Goal: Task Accomplishment & Management: Use online tool/utility

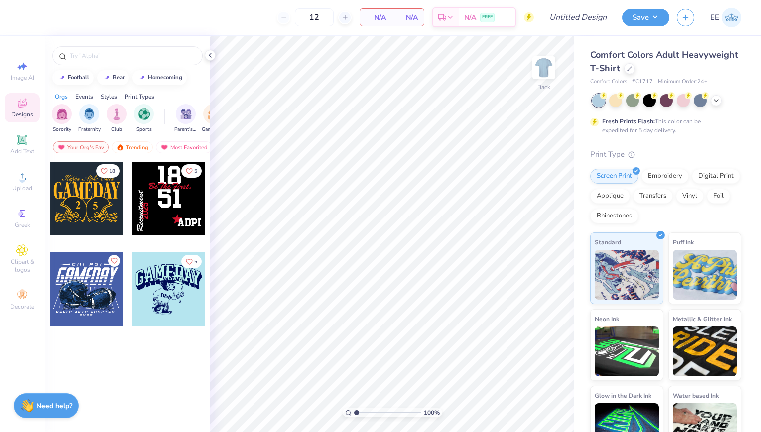
click at [49, 295] on div at bounding box center [13, 290] width 74 height 74
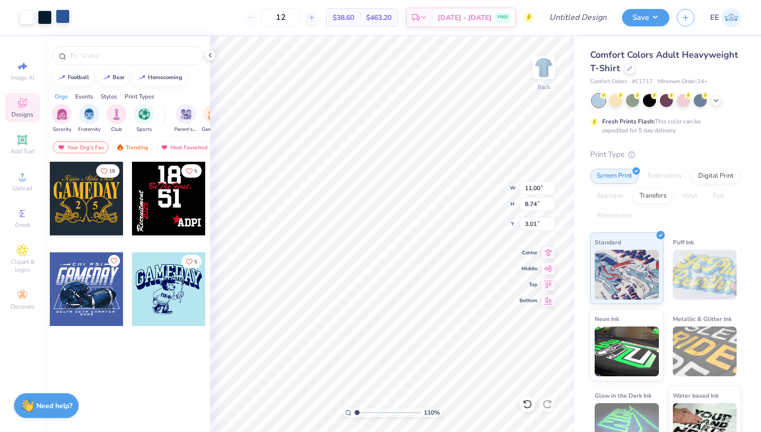
click at [63, 20] on div at bounding box center [63, 16] width 14 height 14
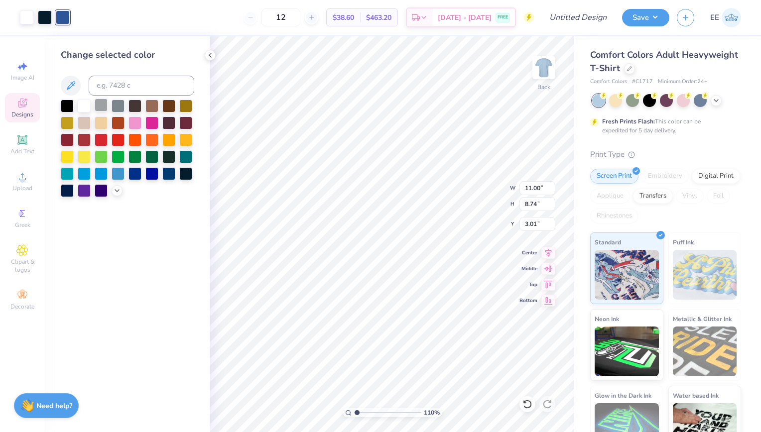
click at [104, 106] on div at bounding box center [101, 105] width 13 height 13
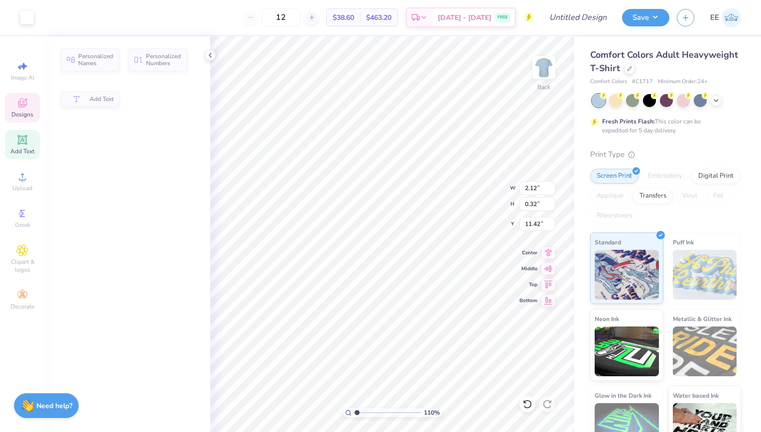
type input "1.10263464977538"
type input "2.12"
type input "0.32"
type input "11.42"
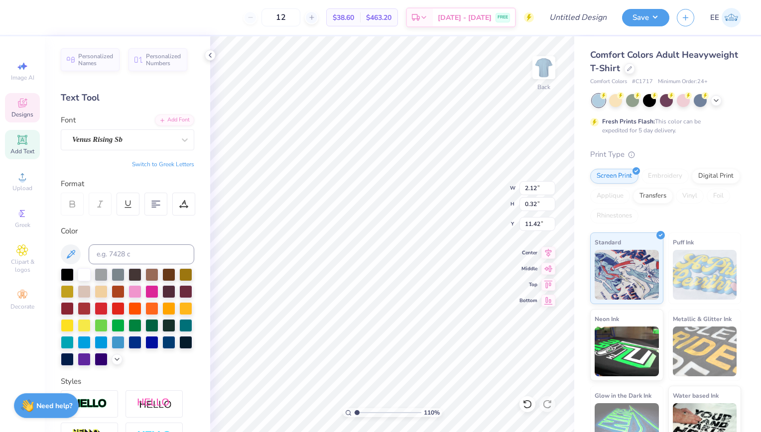
type input "1.10263464977538"
type input "9.69"
type input "10.96"
type input "1.10263464977538"
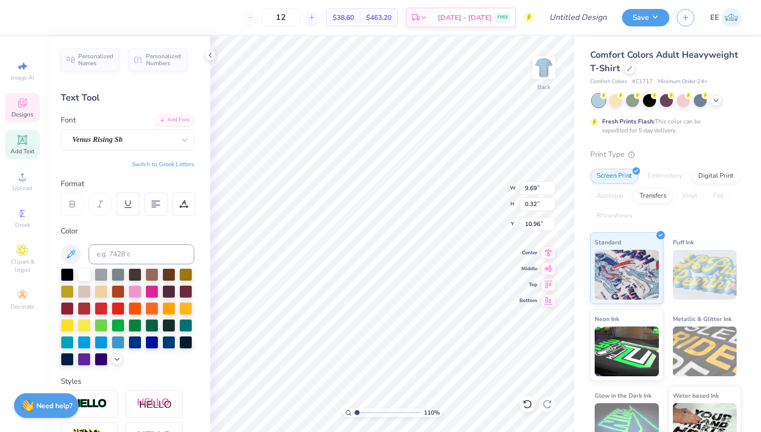
type textarea "S"
type input "1.10263464977538"
type textarea "Si"
type input "1.10263464977538"
type textarea "Sig"
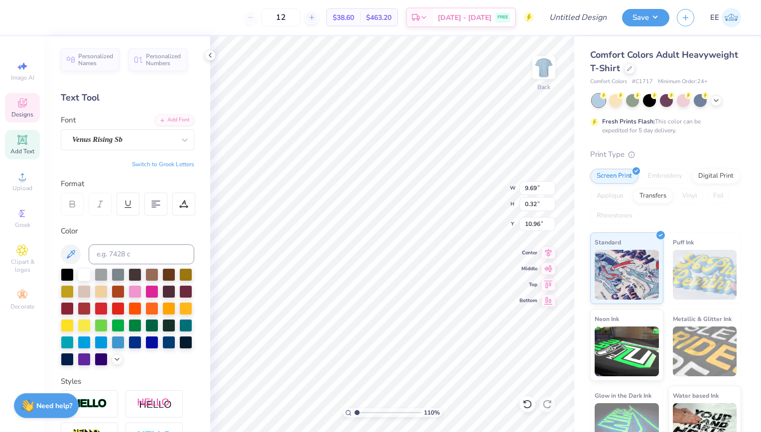
type input "1.10263464977538"
type textarea "Sigm"
type input "1.10263464977538"
type textarea "Sigma"
type input "1.10263464977538"
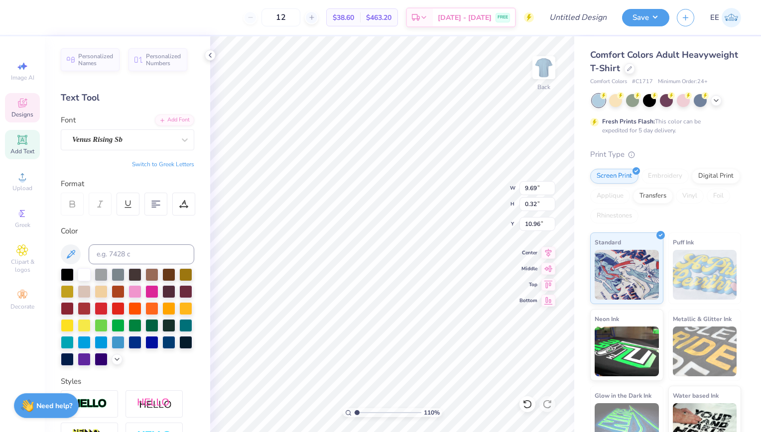
type textarea "Sigma"
type input "1.10263464977538"
type textarea "Sigma l"
type input "1.10263464977538"
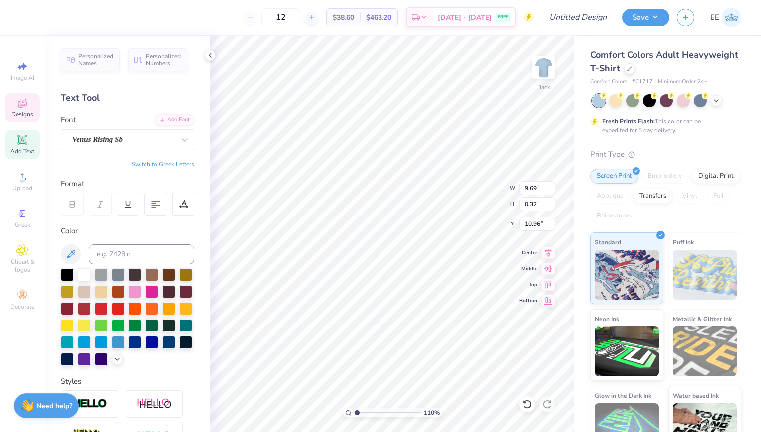
type textarea "Sigma la"
type input "1.10263464977538"
type textarea "Sigma [PERSON_NAME]"
type input "1.10263464977538"
type textarea "Sigma lambd"
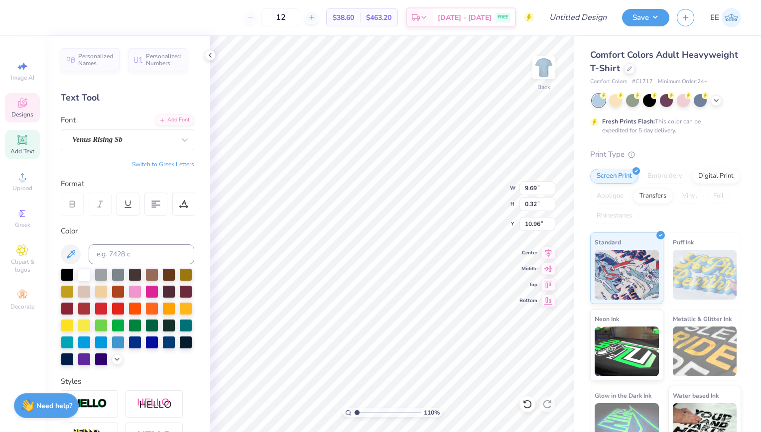
type input "1.10263464977538"
type textarea "Sigma lambda"
type input "1.10263464977538"
type textarea "Sigma lambda"
type input "1.10263464977538"
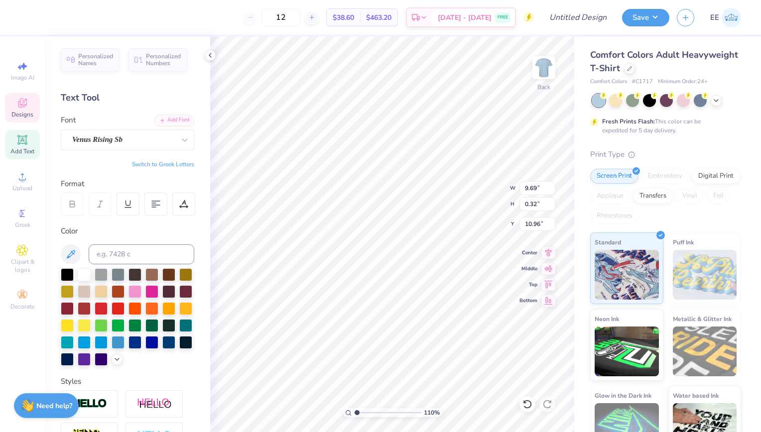
type textarea "Sigma lambda si"
type input "1.10263464977538"
type textarea "Sigma lambda sig"
type input "1.10263464977538"
type textarea "Sigma lambda sigma"
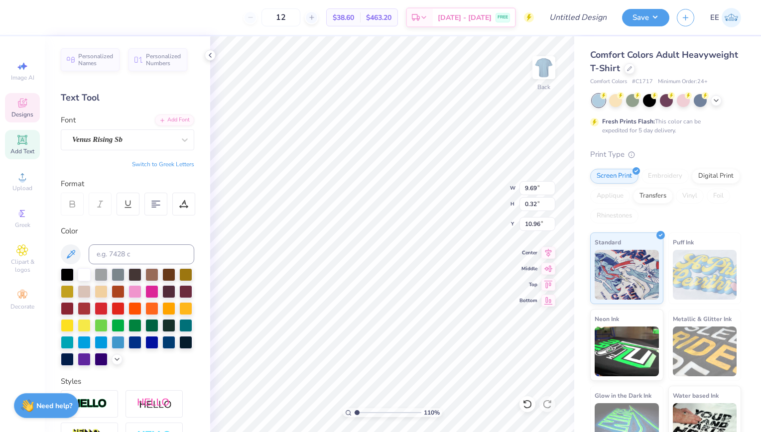
scroll to position [8, 5]
type input "1.10263464977538"
type input "2.12"
type input "11.42"
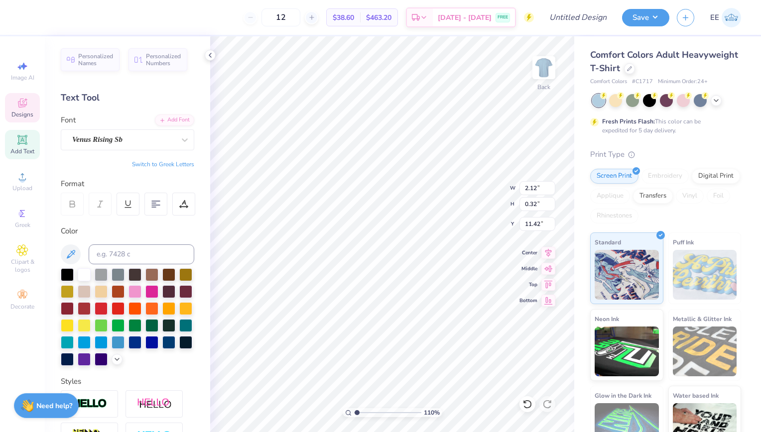
type input "1.10263464977538"
type textarea "1"
type input "1.10263464977538"
type textarea "11"
type input "1.10263464977538"
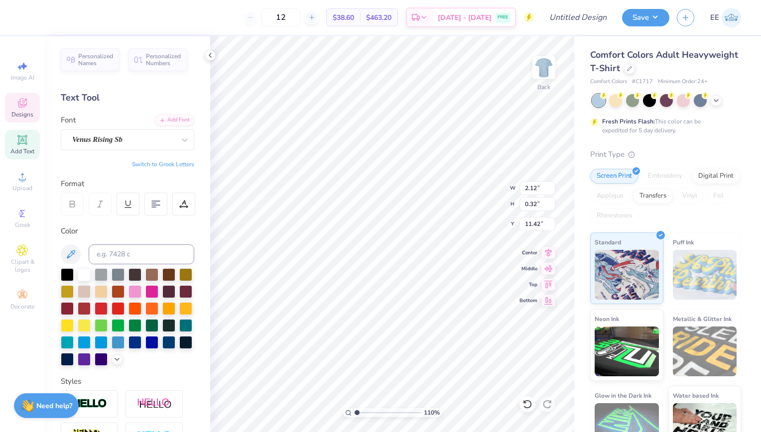
type textarea "118"
type input "1.10263464977538"
type textarea "118t"
type input "1.10263464977538"
type textarea "118th"
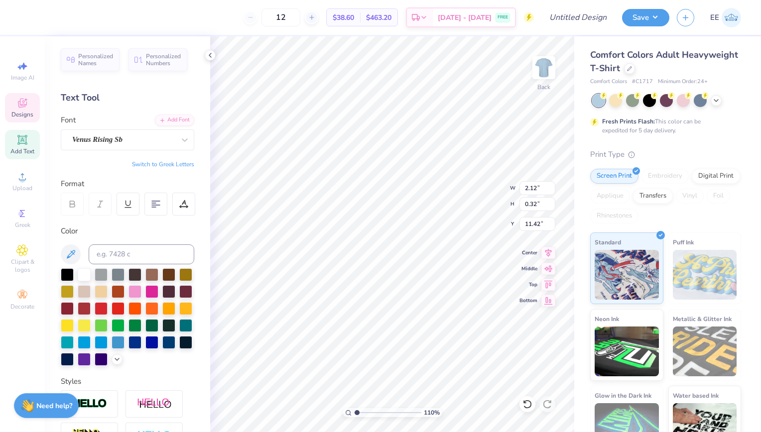
type input "1.10263464977538"
type textarea "118th"
type input "1.10263464977538"
type textarea "118th H"
type input "1.10263464977538"
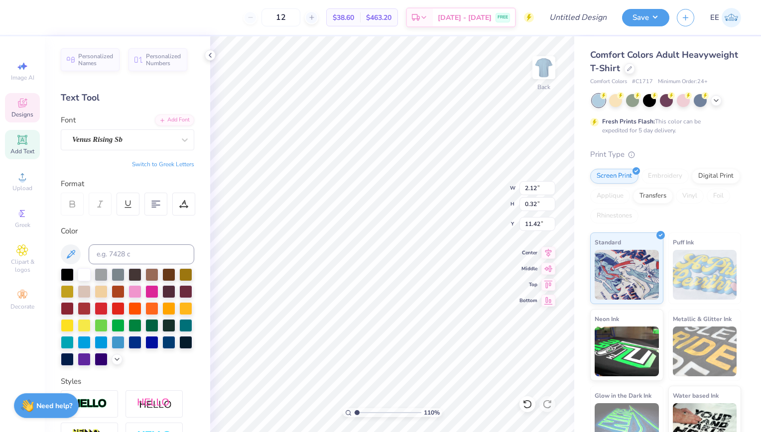
type textarea "118th Hom"
type input "1.10263464977538"
type textarea "118th Homec"
type input "1.10263464977538"
type textarea "118th Homecoi"
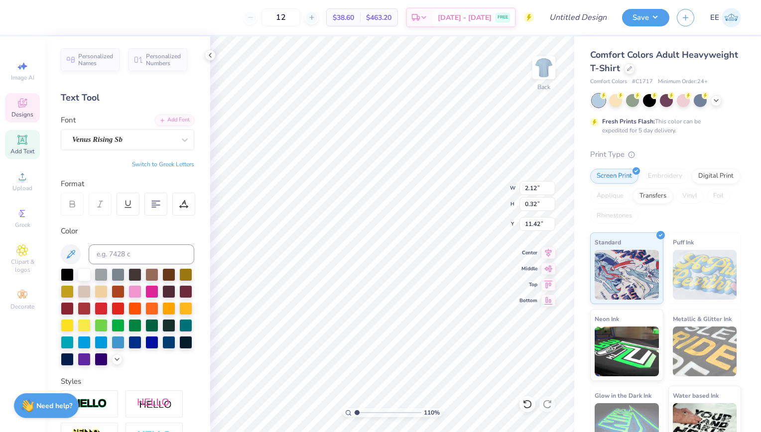
type input "1.10263464977538"
type textarea "118th Homecom"
type input "1.10263464977538"
type textarea "118th Homecomi"
type input "1.10263464977538"
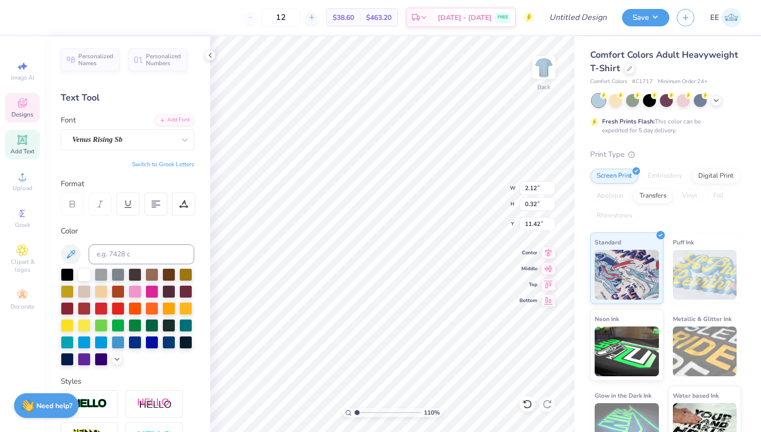
type textarea "118th Homecoming"
type input "1.10263464977538"
type input "6.89"
type input "0.23"
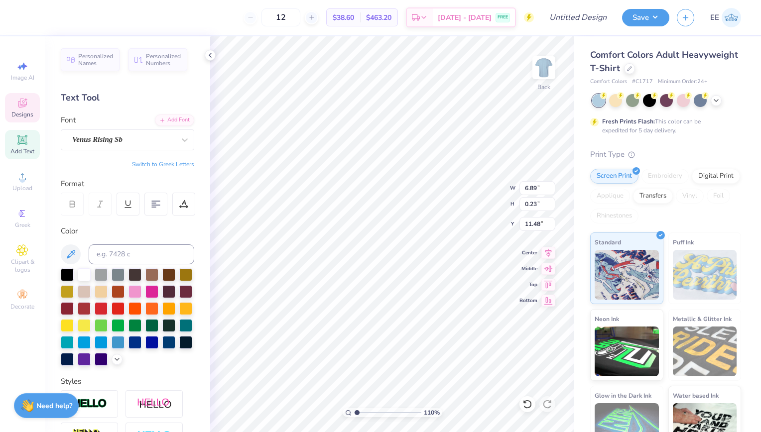
type input "1.10263464977538"
type input "11.64"
click at [554, 251] on icon at bounding box center [549, 252] width 14 height 12
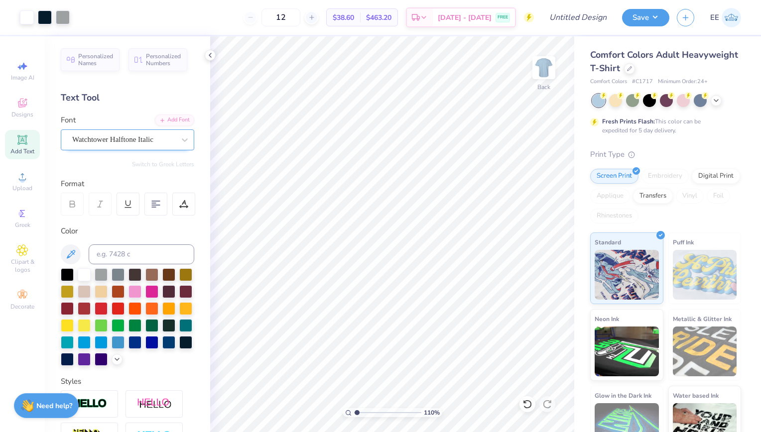
click at [111, 149] on div "Watchtower Halftone Italic" at bounding box center [128, 140] width 134 height 21
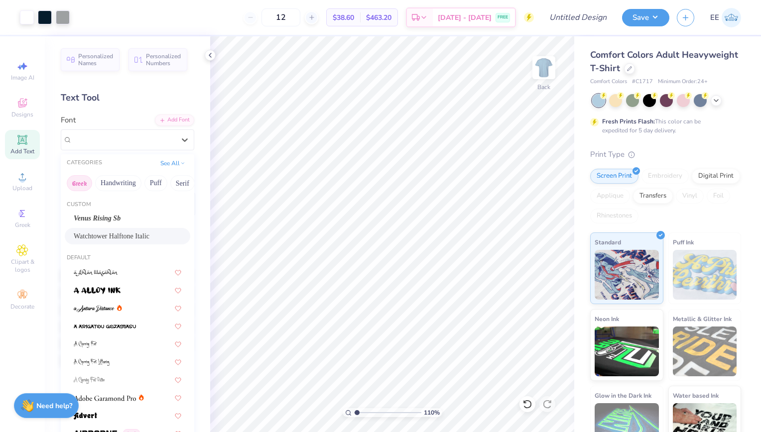
click at [83, 179] on button "Greek" at bounding box center [79, 183] width 25 height 16
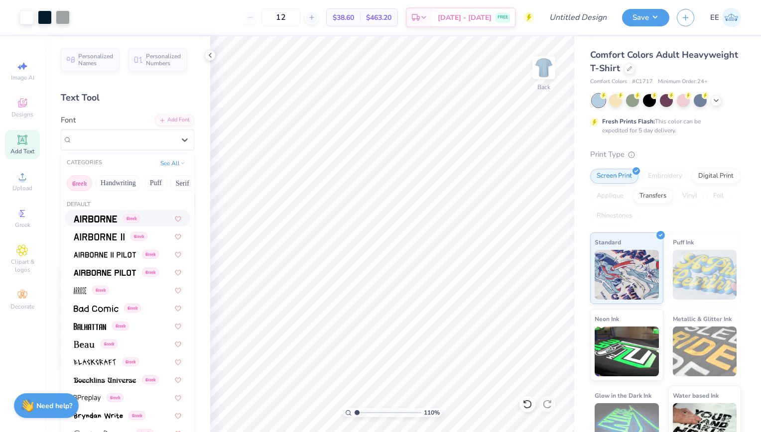
click at [95, 219] on img at bounding box center [95, 219] width 43 height 7
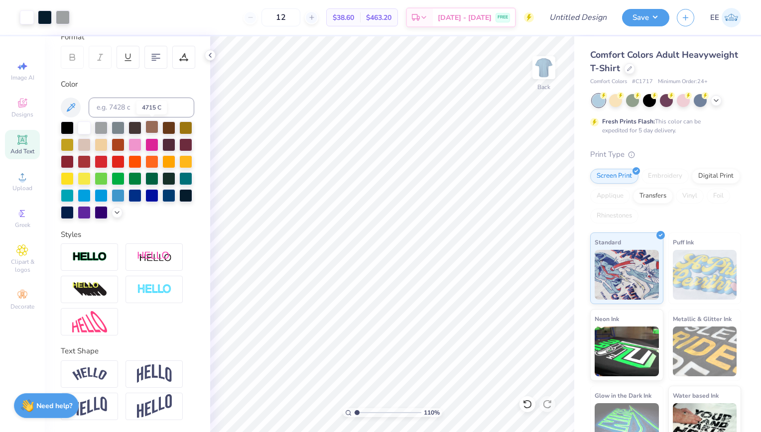
scroll to position [0, 0]
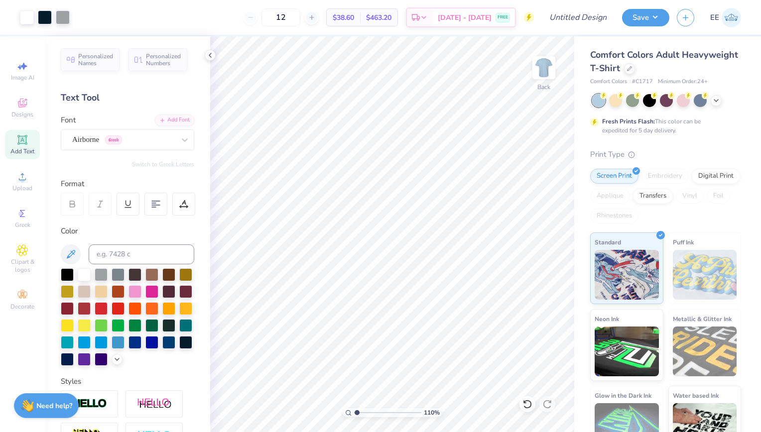
click at [23, 146] on div "Add Text" at bounding box center [22, 144] width 35 height 29
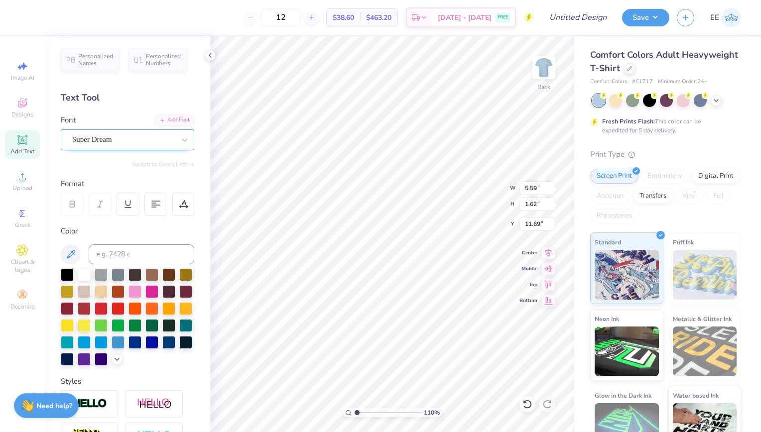
click at [116, 145] on div at bounding box center [123, 139] width 103 height 13
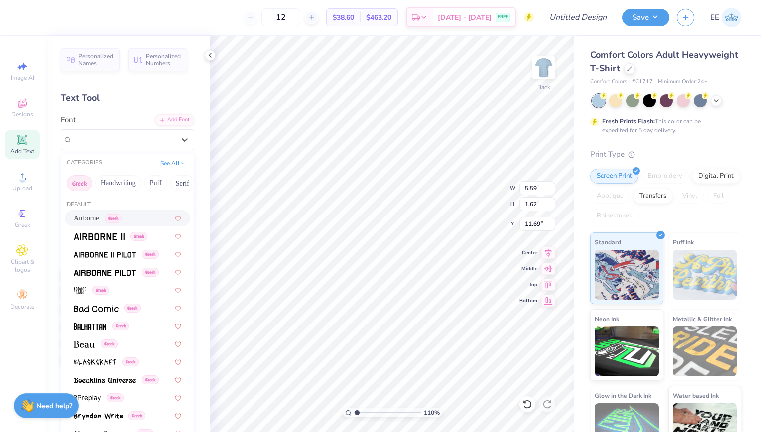
click at [94, 219] on span "Airborne" at bounding box center [86, 218] width 25 height 10
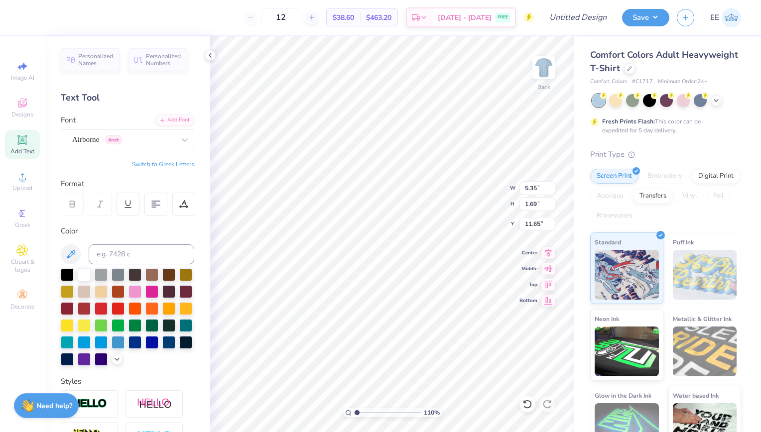
type input "1.10263464977538"
type input "5.35"
type input "1.69"
type input "11.65"
click at [94, 219] on div "Personalized Names Personalized Numbers Text Tool Add Font Font Airborne Greek …" at bounding box center [127, 234] width 165 height 396
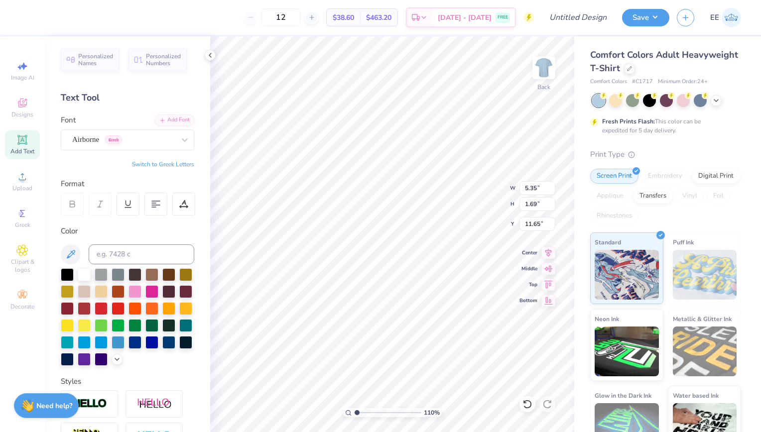
click at [94, 219] on div "Personalized Names Personalized Numbers Text Tool Add Font Font Airborne Greek …" at bounding box center [127, 234] width 165 height 396
click at [158, 161] on button "Switch to Greek Letters" at bounding box center [163, 164] width 62 height 8
type input "1.10263464977538"
type textarea "Σ"
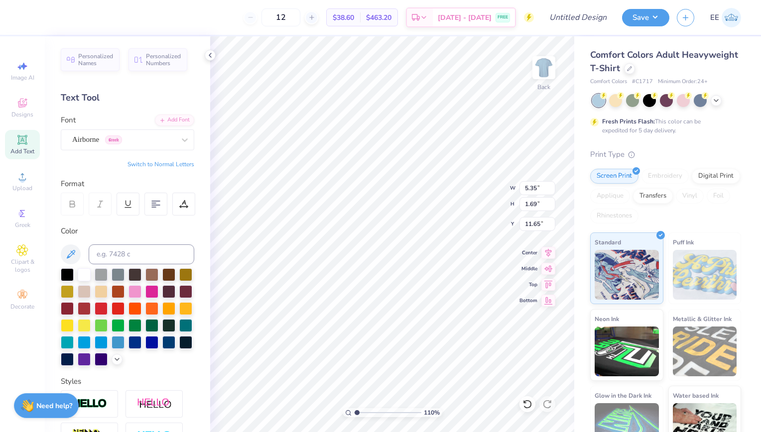
type input "1.10263464977538"
type textarea "ΣΛ"
type input "1.10263464977538"
type textarea "ΣΛΣ"
type input "1.10263464977538"
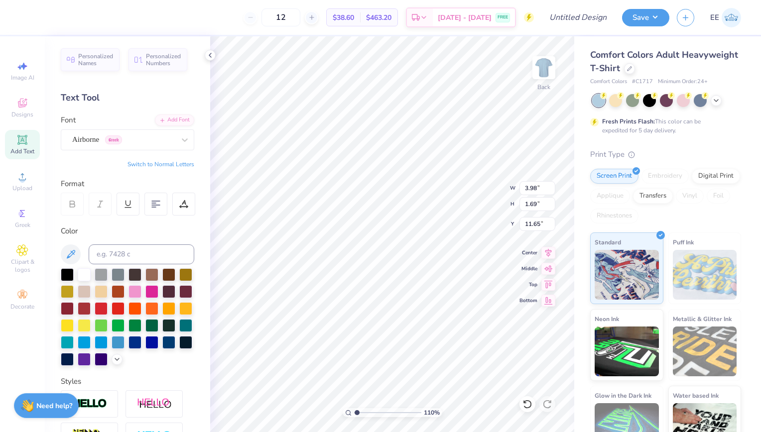
type input "1.45"
type input "0.62"
type input "1.10263464977538"
type input "7.89"
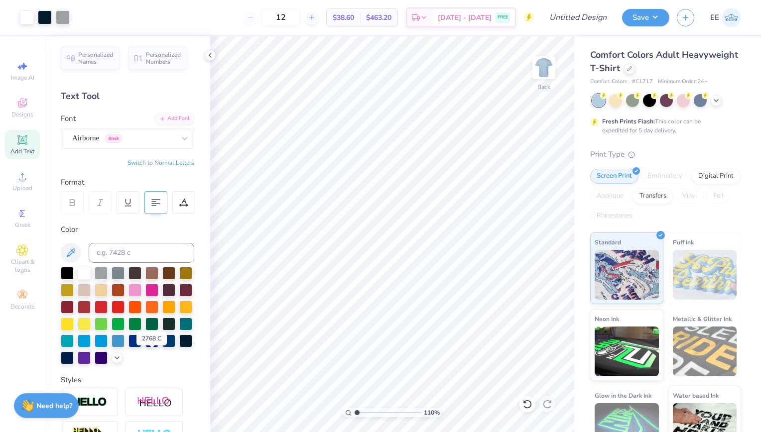
scroll to position [0, 0]
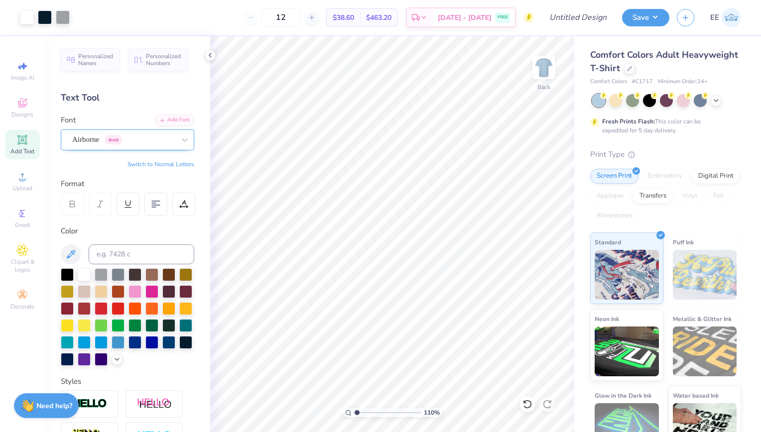
click at [152, 141] on div "Airborne Greek" at bounding box center [123, 139] width 105 height 15
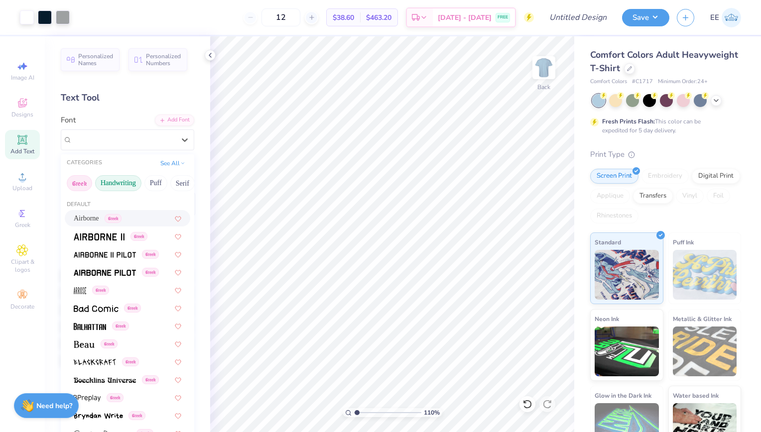
click at [131, 180] on button "Handwriting" at bounding box center [118, 183] width 46 height 16
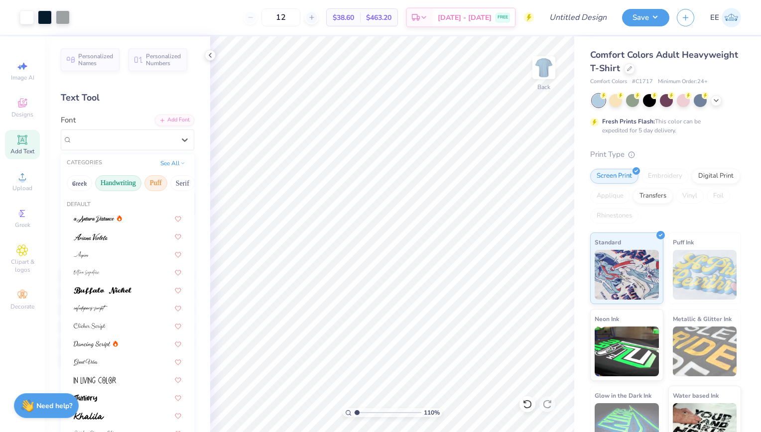
click at [154, 182] on button "Puff" at bounding box center [155, 183] width 23 height 16
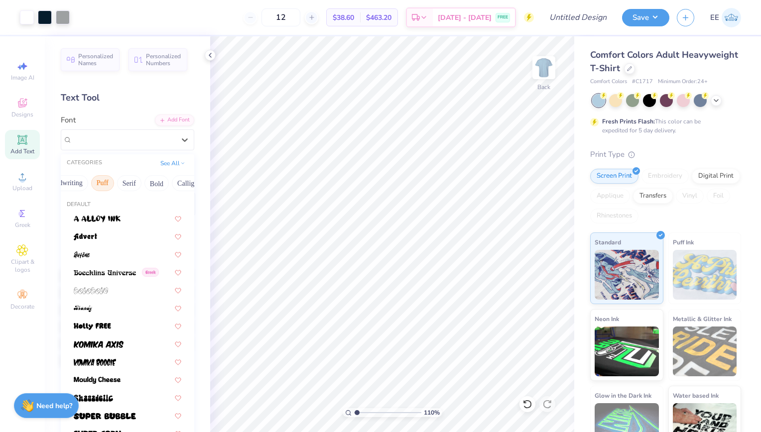
scroll to position [0, 63]
click at [154, 182] on button "Bold" at bounding box center [147, 183] width 24 height 16
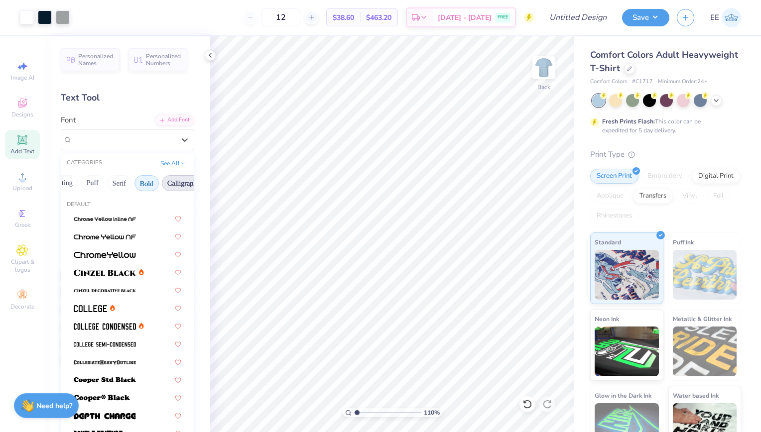
click at [168, 183] on button "Calligraphy" at bounding box center [184, 183] width 44 height 16
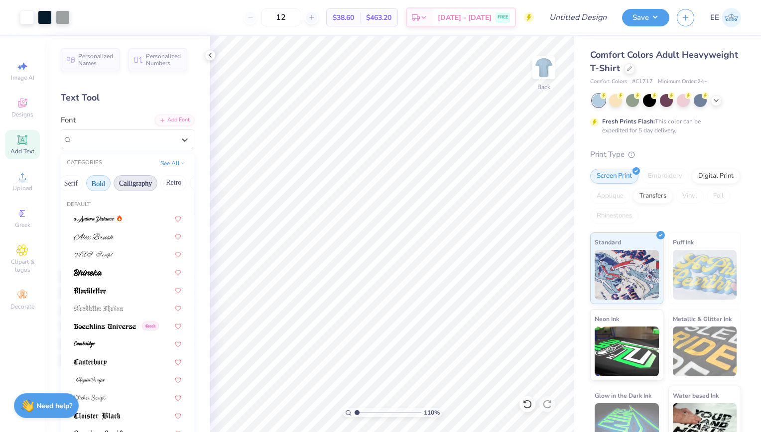
scroll to position [0, 112]
click at [171, 182] on button "Retro" at bounding box center [173, 183] width 26 height 16
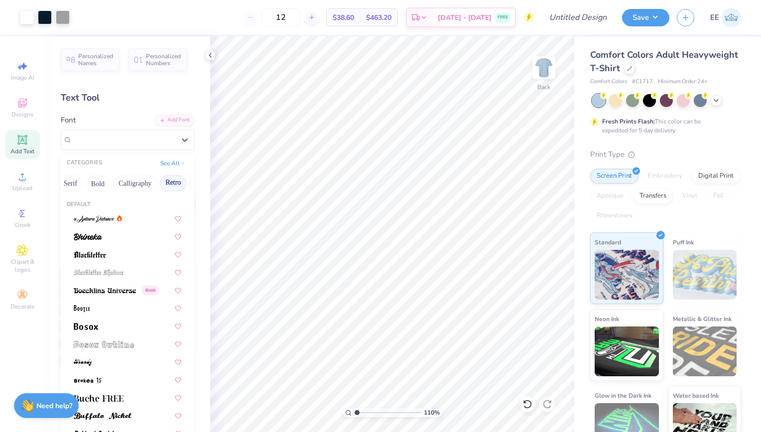
click at [131, 120] on div "Font option Airborne selected, 0 of 86. 86 results available. Use Up and Down t…" at bounding box center [128, 133] width 134 height 36
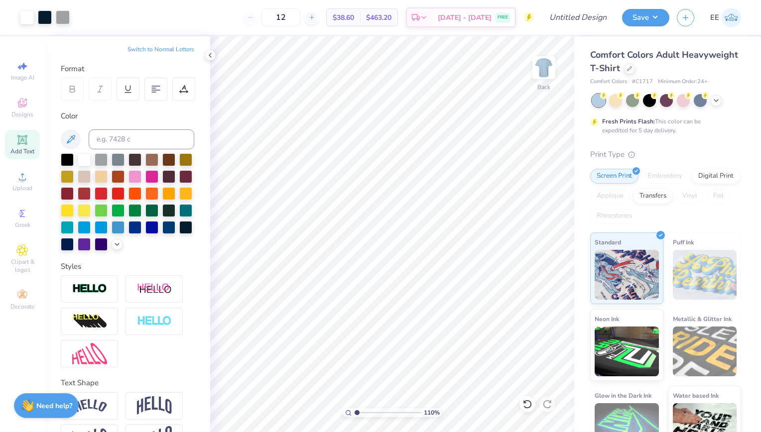
scroll to position [121, 0]
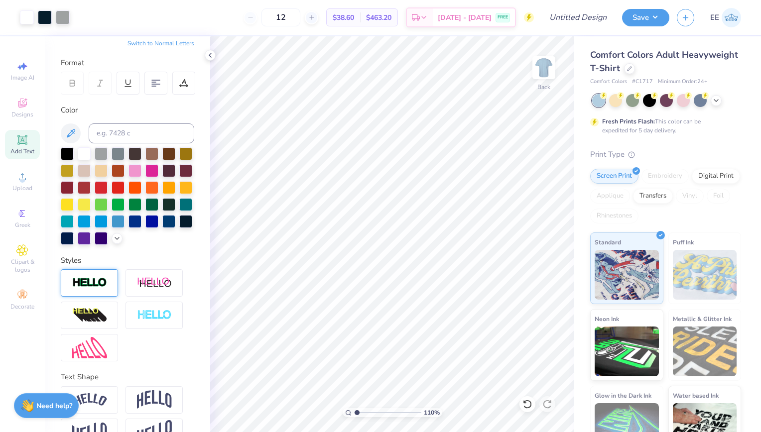
click at [104, 292] on div at bounding box center [89, 283] width 57 height 27
type input "1.10263464977538"
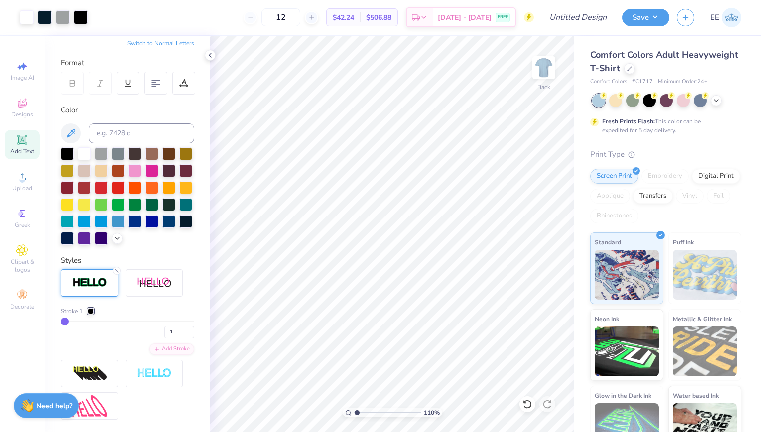
type input "4"
type input "9"
type input "11"
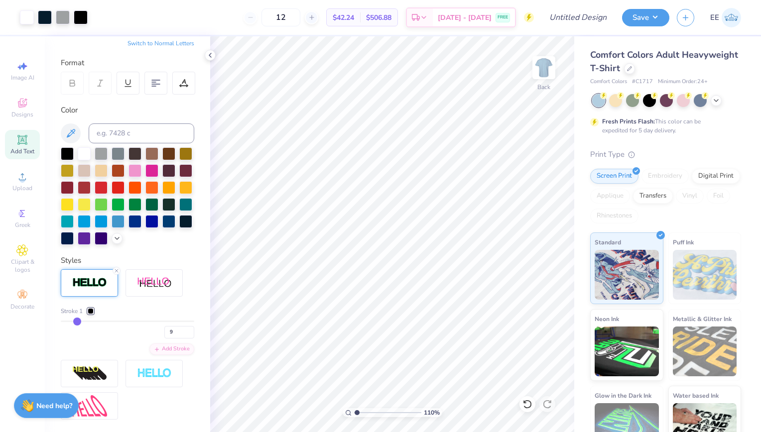
type input "11"
type input "12"
type input "15"
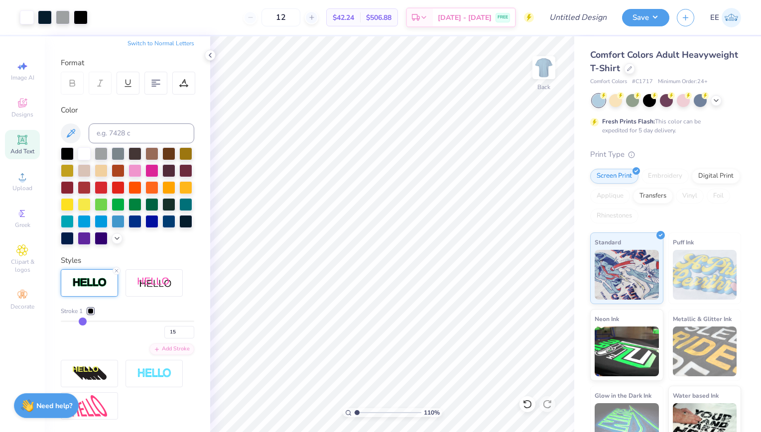
type input "17"
type input "19"
type input "20"
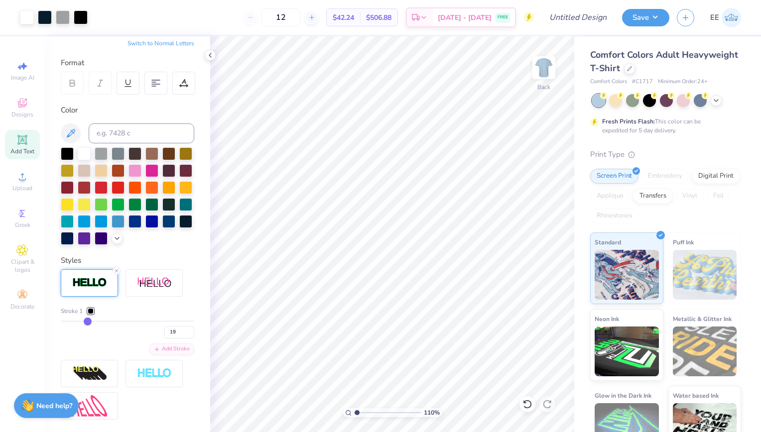
type input "20"
type input "21"
type input "23"
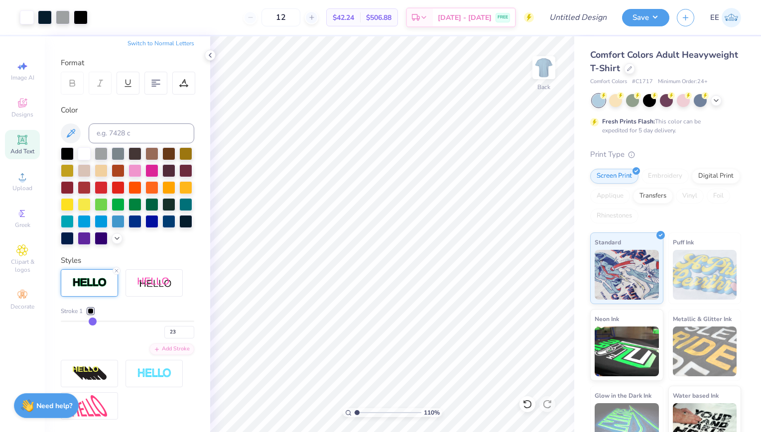
type input "29"
type input "30"
type input "31"
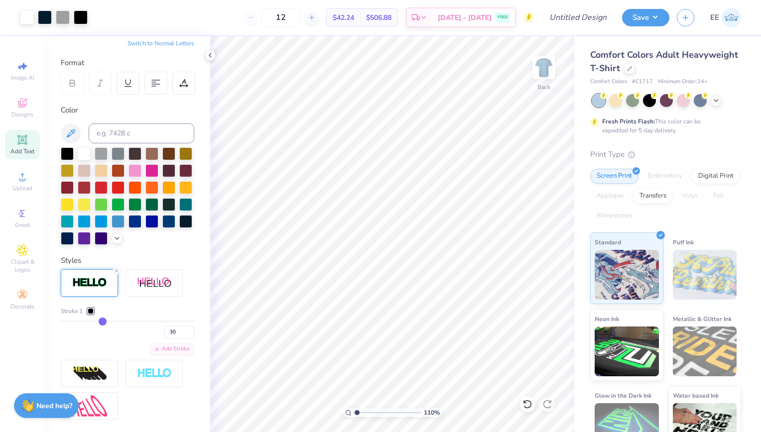
type input "31"
type input "32"
type input "33"
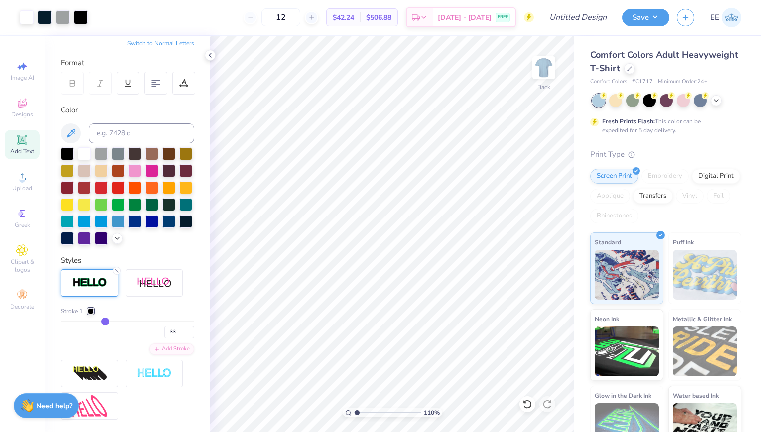
type input "34"
type input "35"
type input "36"
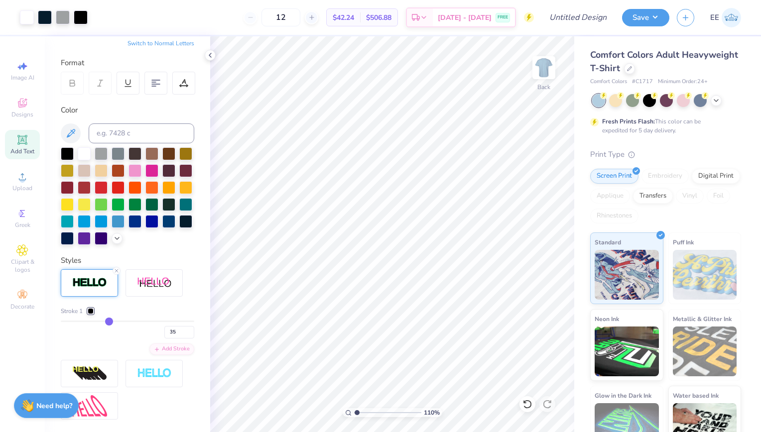
type input "36"
type input "35"
drag, startPoint x: 65, startPoint y: 340, endPoint x: 105, endPoint y: 339, distance: 40.4
type input "35"
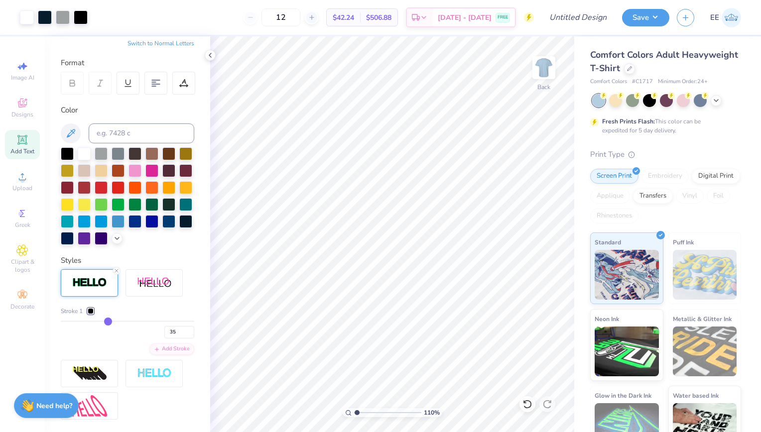
click at [105, 322] on input "range" at bounding box center [128, 321] width 134 height 1
type input "1.10263464977538"
type input "34"
type input "33"
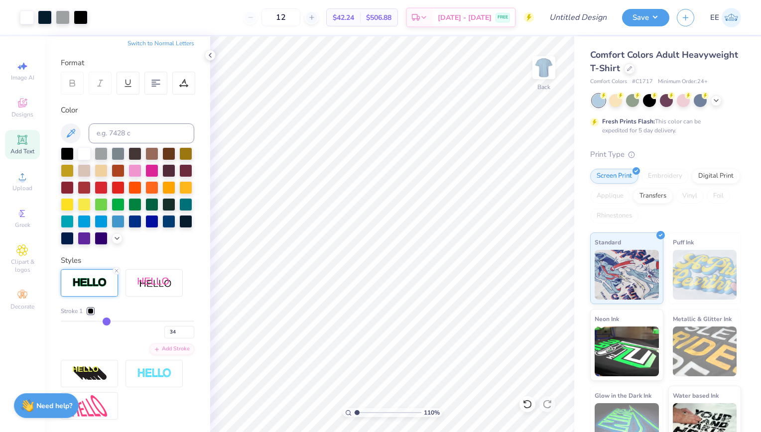
type input "33"
type input "32"
type input "31"
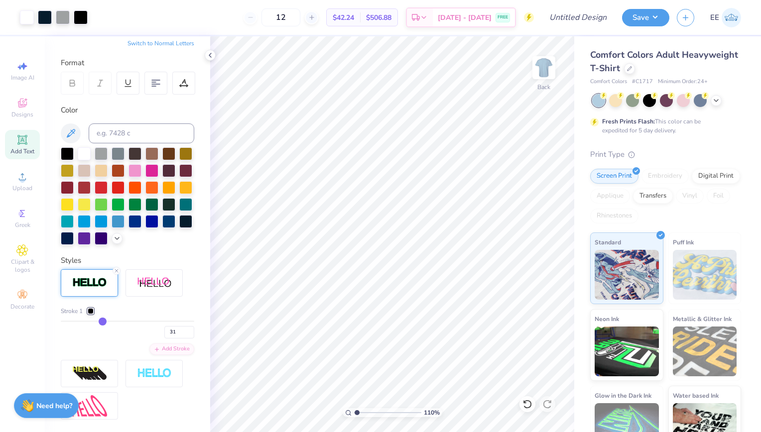
type input "30"
type input "29"
type input "28"
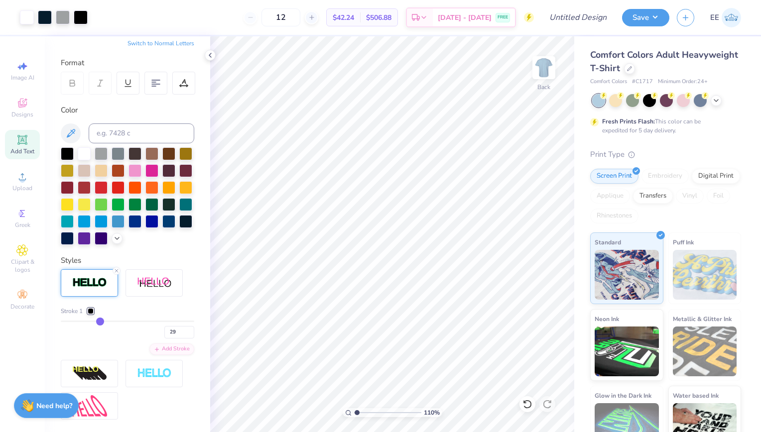
type input "28"
type input "27"
type input "26"
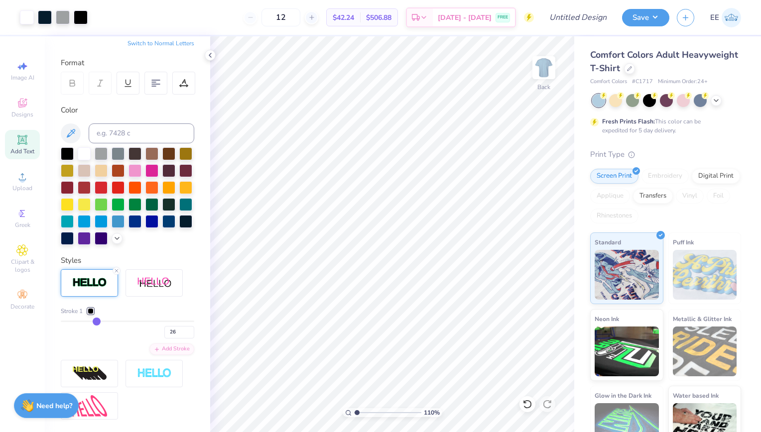
type input "25"
type input "24"
type input "23"
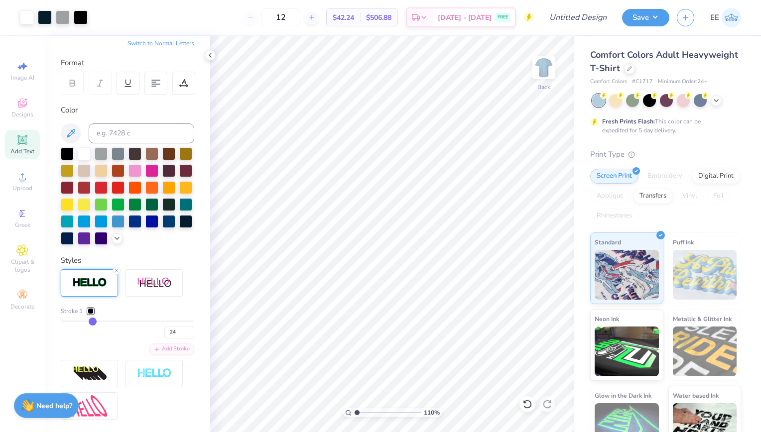
type input "23"
type input "22"
type input "21"
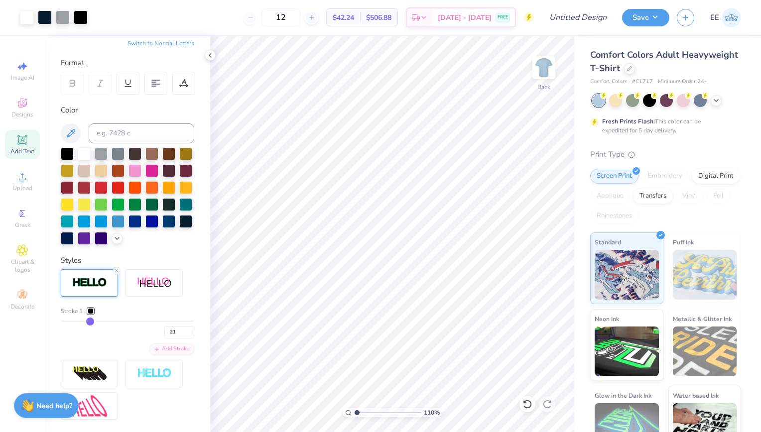
type input "20"
type input "19"
type input "17"
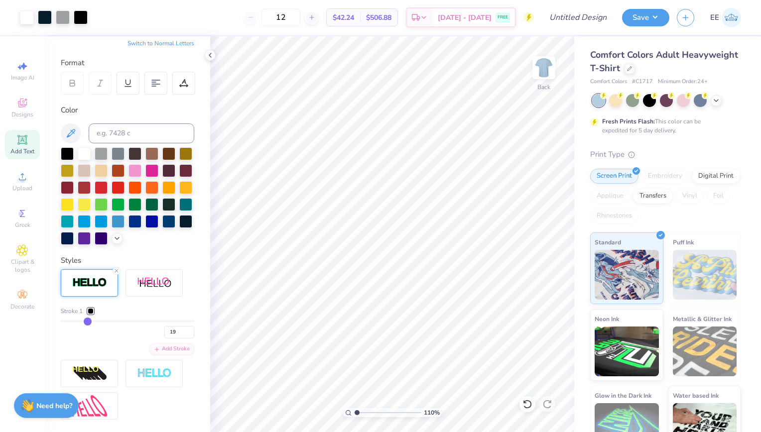
type input "17"
type input "16"
type input "15"
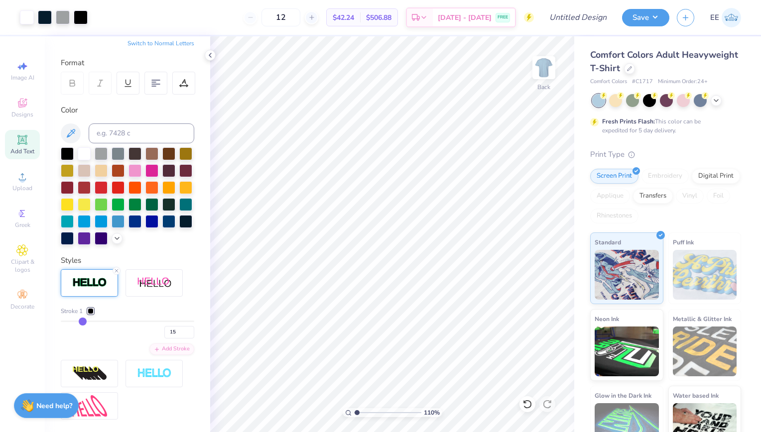
type input "14"
type input "13"
type input "12"
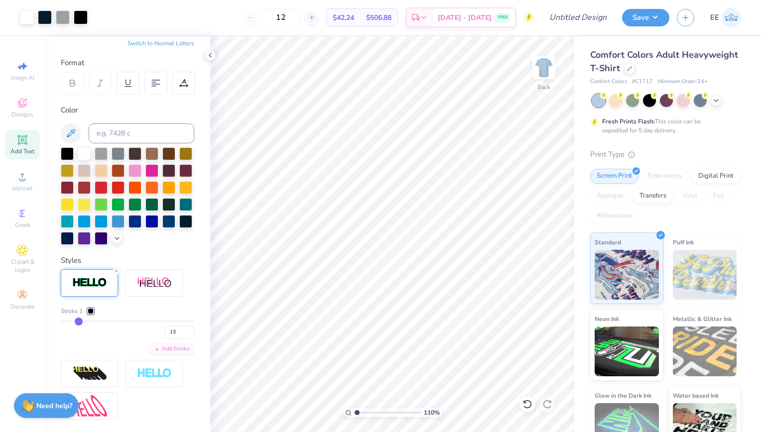
type input "12"
drag, startPoint x: 105, startPoint y: 337, endPoint x: 78, endPoint y: 337, distance: 26.4
type input "12"
click at [78, 322] on input "range" at bounding box center [128, 321] width 134 height 1
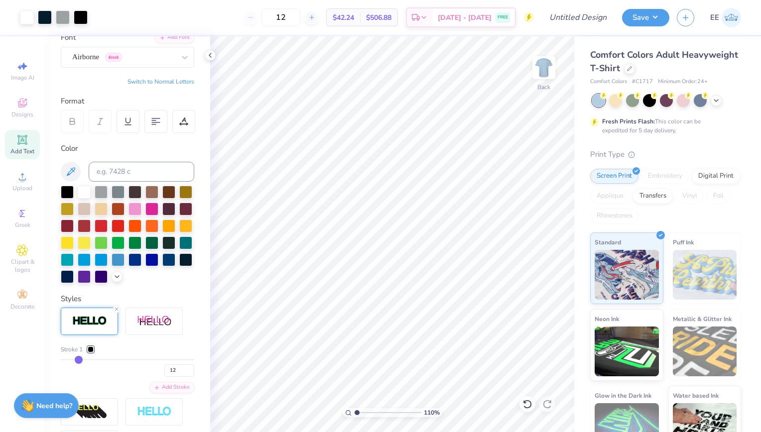
scroll to position [88, 0]
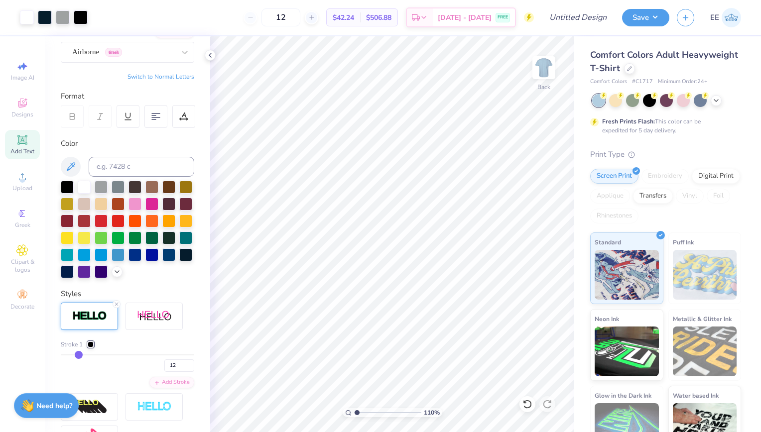
click at [115, 307] on icon at bounding box center [117, 304] width 6 height 6
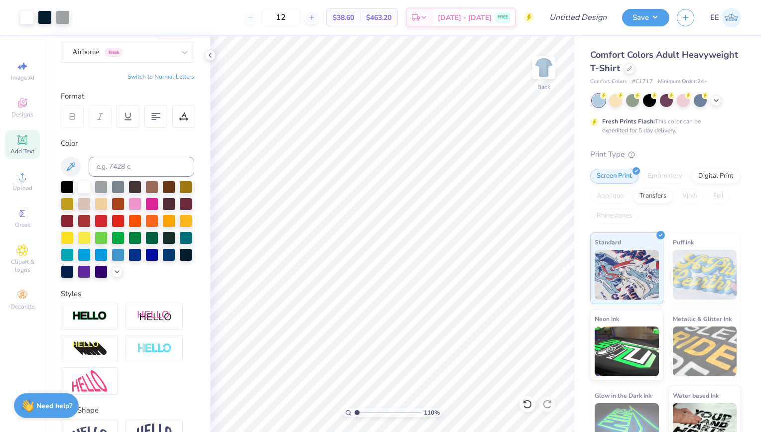
click at [32, 150] on span "Add Text" at bounding box center [22, 151] width 24 height 8
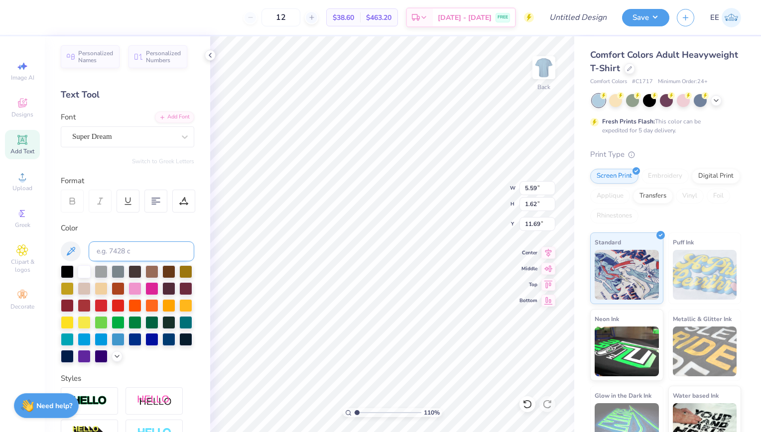
scroll to position [1, 0]
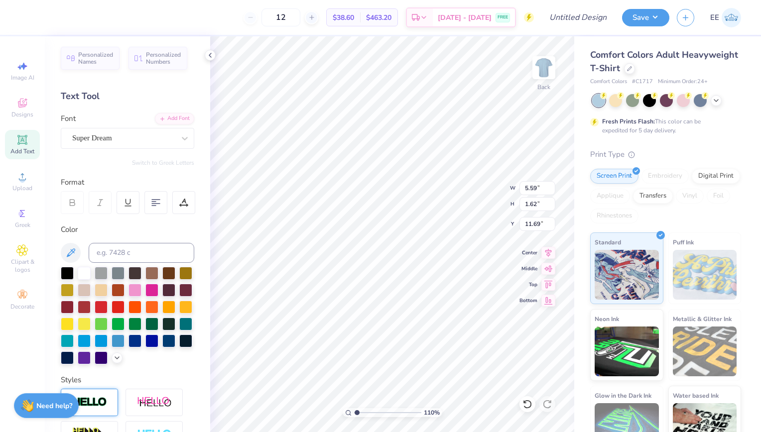
click at [94, 411] on div at bounding box center [89, 402] width 57 height 27
type input "1.10263464977538"
type input "5.62"
type input "1.65"
type input "11.67"
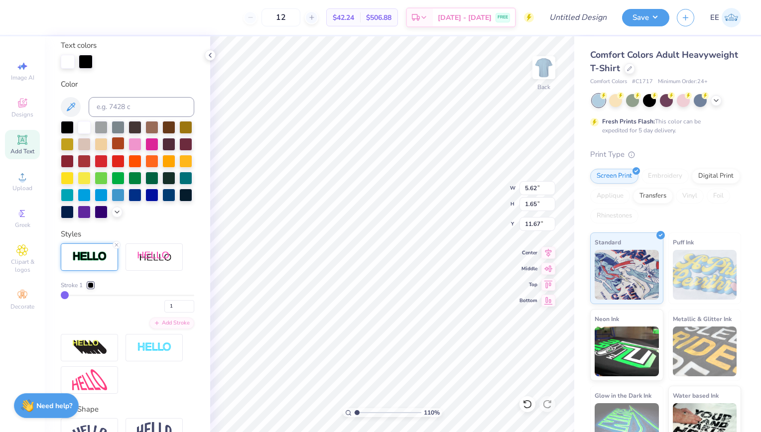
scroll to position [185, 0]
type input "2"
type input "5"
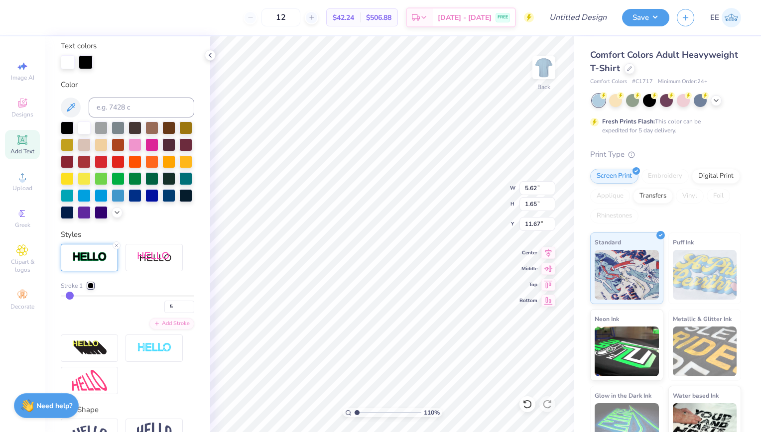
type input "6"
type input "7"
type input "8"
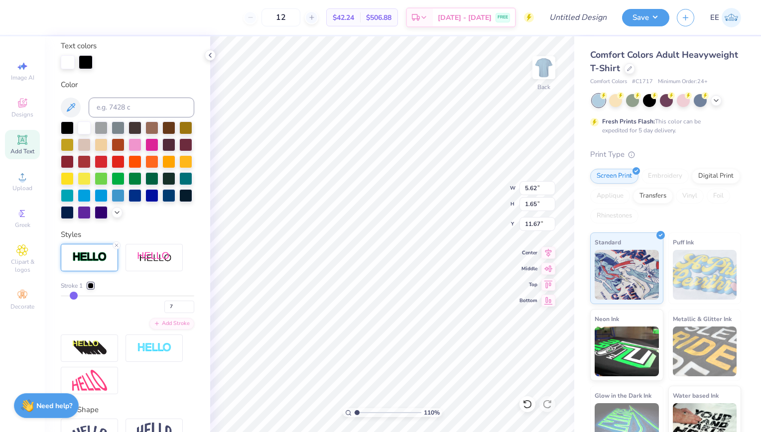
type input "8"
type input "9"
type input "10"
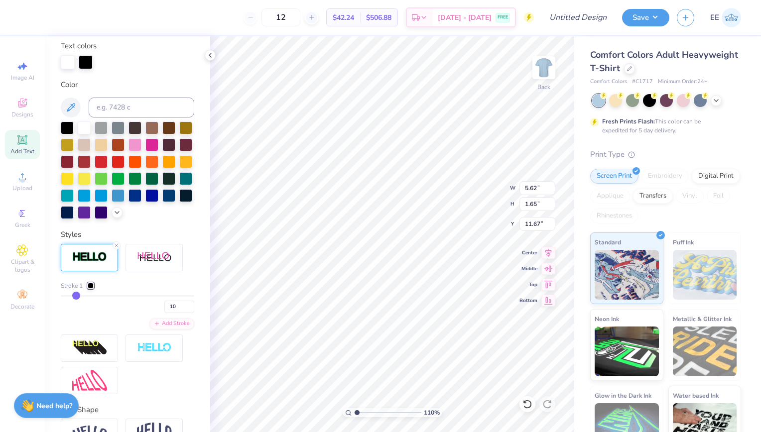
type input "11"
type input "12"
type input "13"
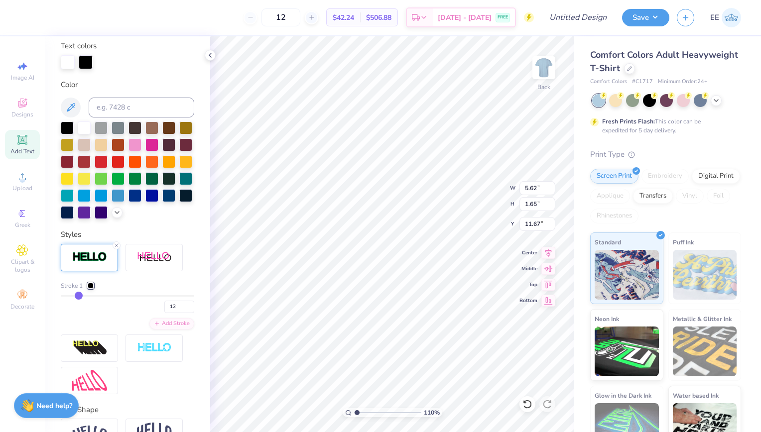
type input "13"
type input "14"
type input "15"
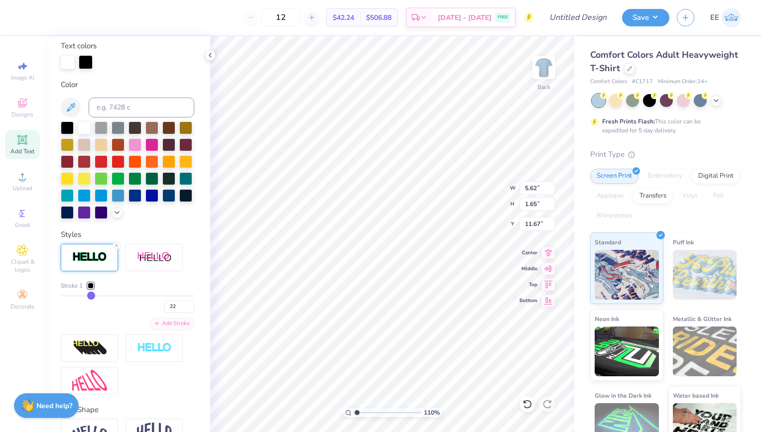
drag, startPoint x: 65, startPoint y: 312, endPoint x: 90, endPoint y: 314, distance: 24.5
click at [90, 297] on input "range" at bounding box center [128, 295] width 134 height 1
drag, startPoint x: 90, startPoint y: 314, endPoint x: 71, endPoint y: 312, distance: 18.6
click at [71, 297] on input "range" at bounding box center [128, 295] width 134 height 1
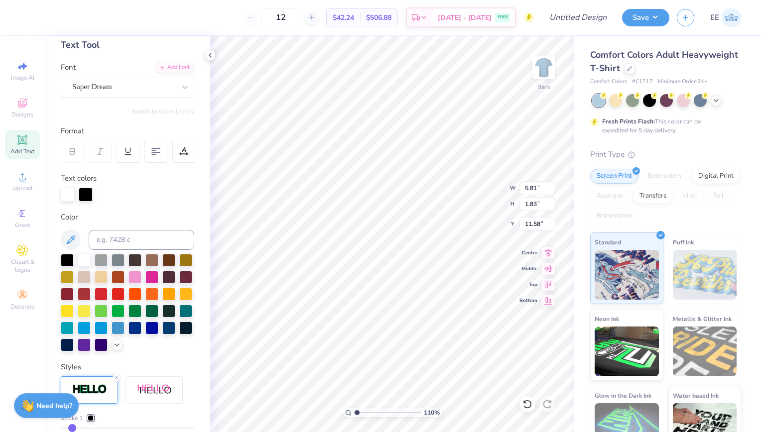
scroll to position [50, 0]
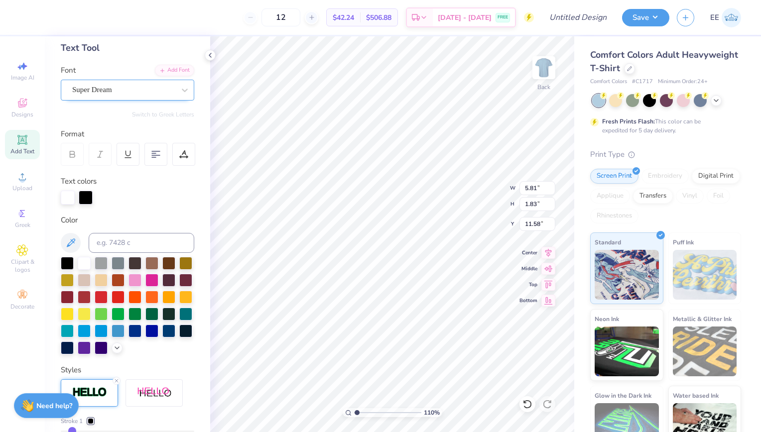
click at [123, 87] on div "Super Dream" at bounding box center [123, 89] width 105 height 15
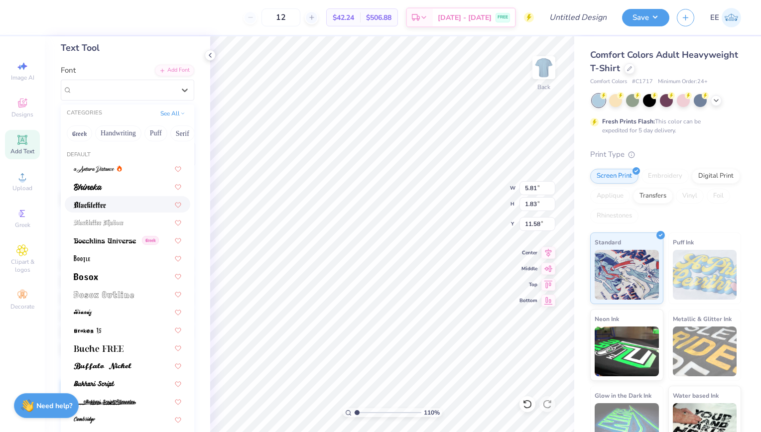
click at [119, 200] on div at bounding box center [128, 204] width 108 height 10
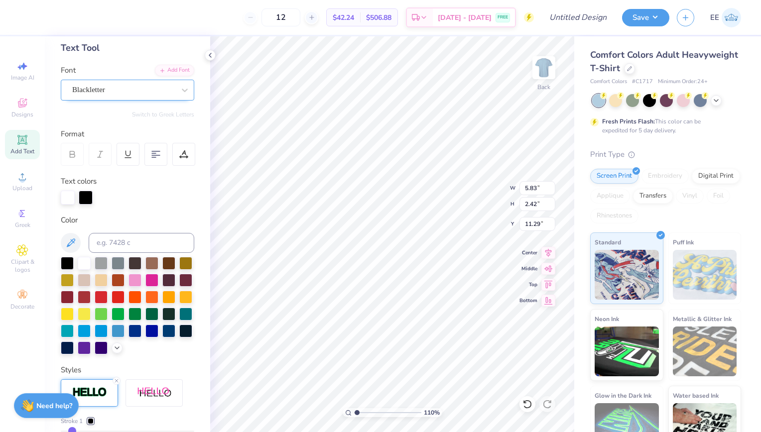
click at [131, 95] on div "Blackletter" at bounding box center [123, 89] width 105 height 15
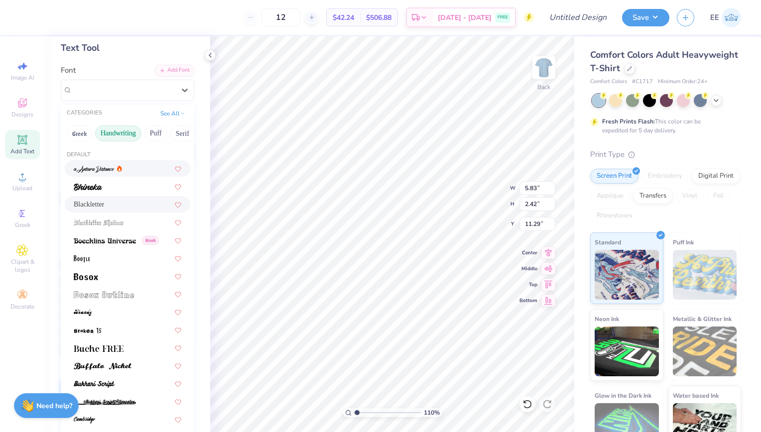
click at [124, 133] on button "Handwriting" at bounding box center [118, 134] width 46 height 16
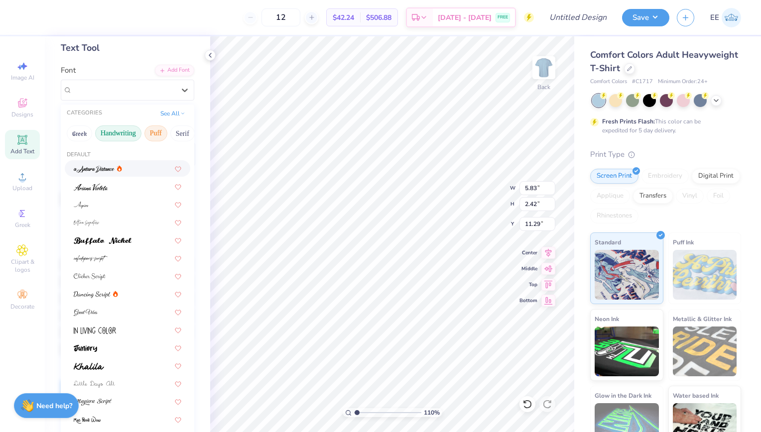
click at [144, 131] on button "Puff" at bounding box center [155, 134] width 23 height 16
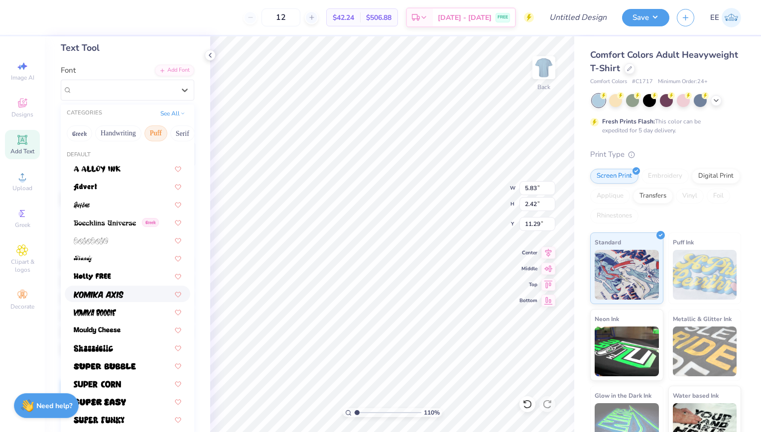
click at [120, 294] on img at bounding box center [99, 294] width 50 height 7
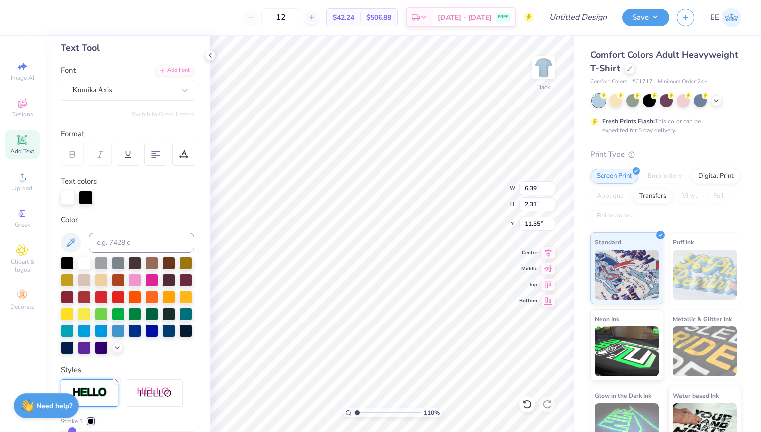
scroll to position [8, 5]
click at [101, 100] on div "Komika Axis" at bounding box center [128, 90] width 134 height 21
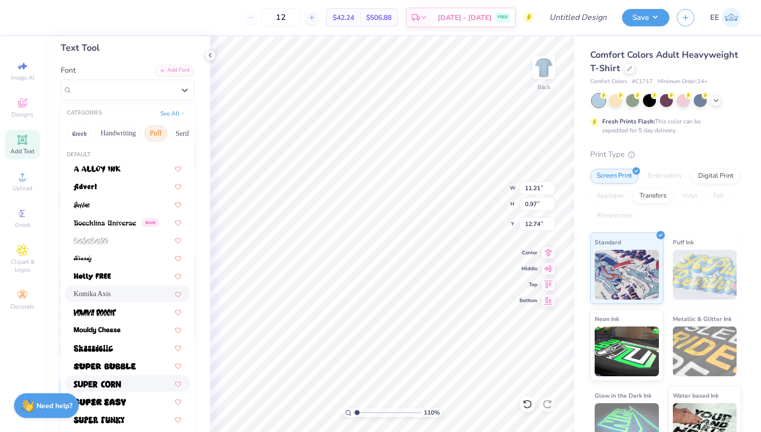
click at [117, 379] on span at bounding box center [97, 384] width 47 height 10
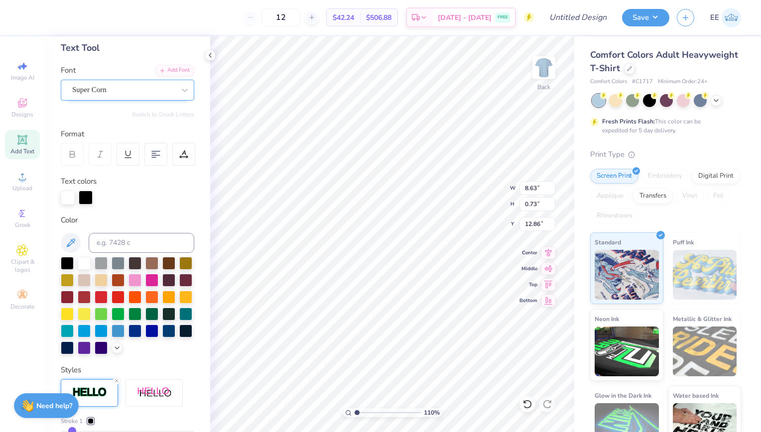
click at [151, 90] on div "Super Corn" at bounding box center [123, 89] width 105 height 15
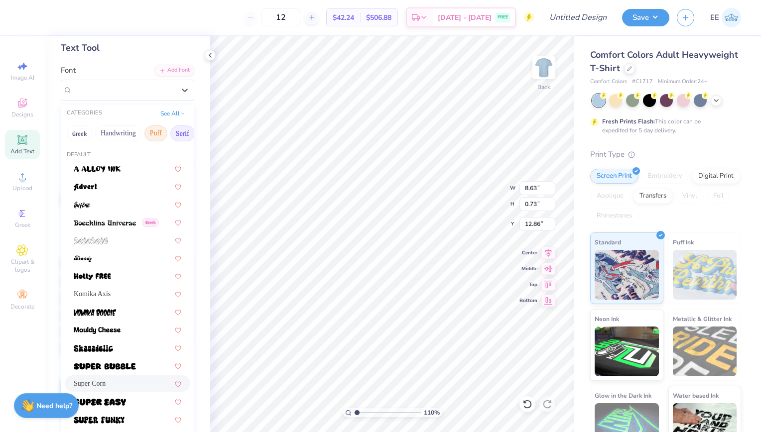
click at [177, 134] on button "Serif" at bounding box center [182, 134] width 24 height 16
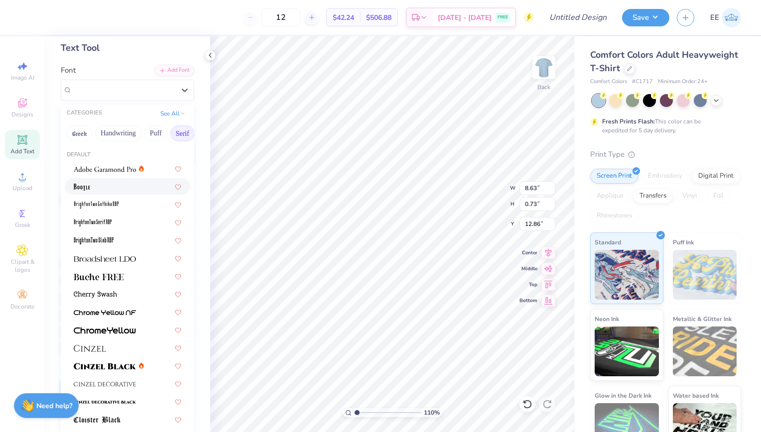
click at [135, 185] on div at bounding box center [128, 186] width 108 height 10
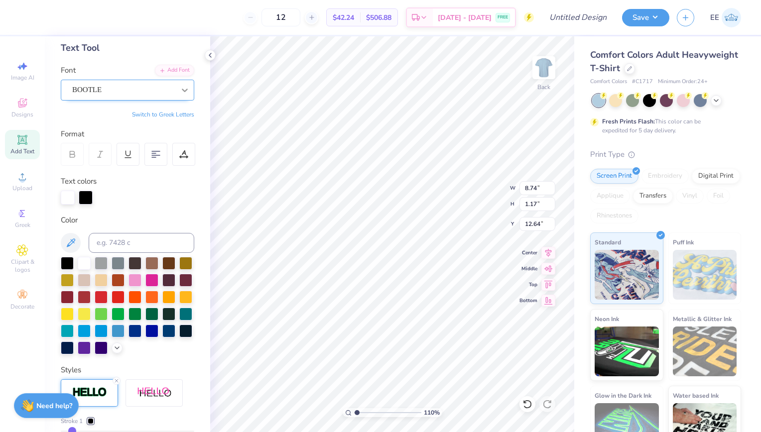
click at [180, 93] on icon at bounding box center [185, 90] width 10 height 10
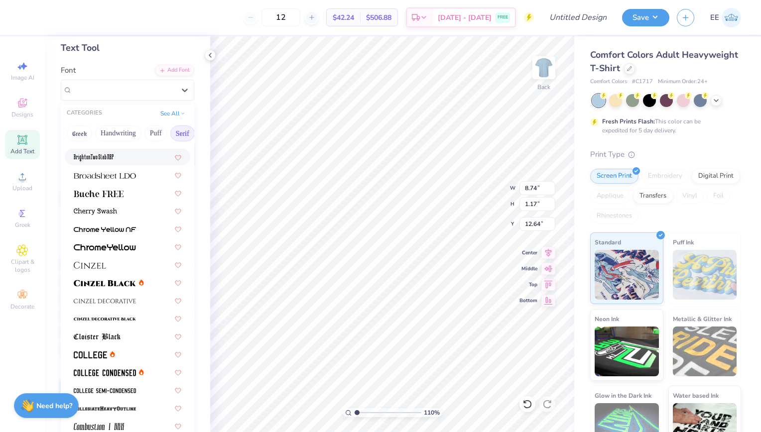
scroll to position [85, 0]
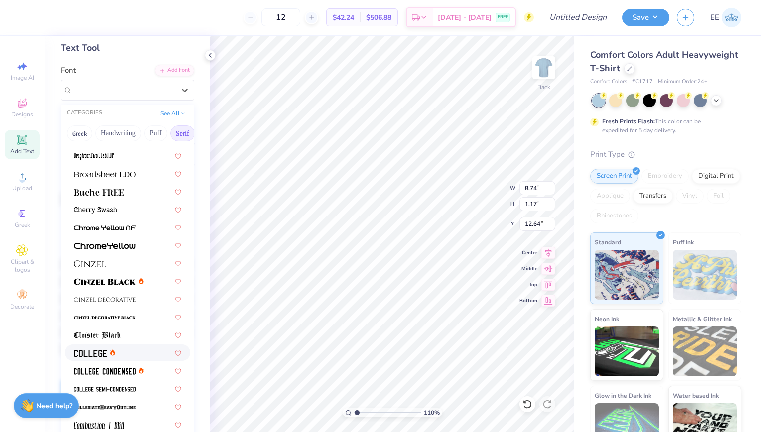
click at [117, 348] on div at bounding box center [128, 353] width 108 height 10
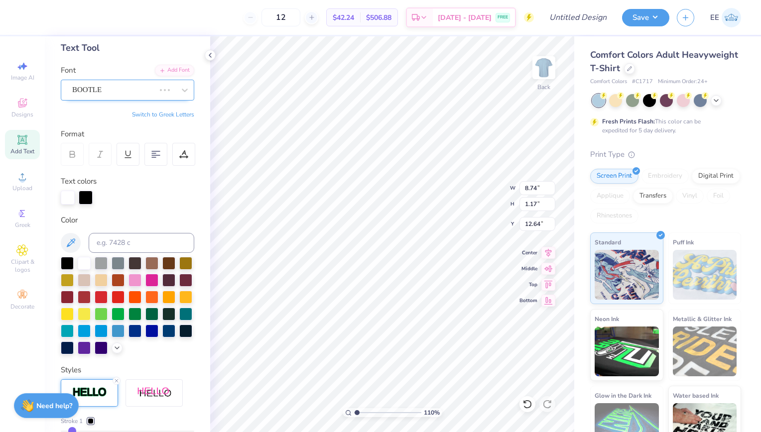
click at [156, 93] on div at bounding box center [165, 90] width 18 height 10
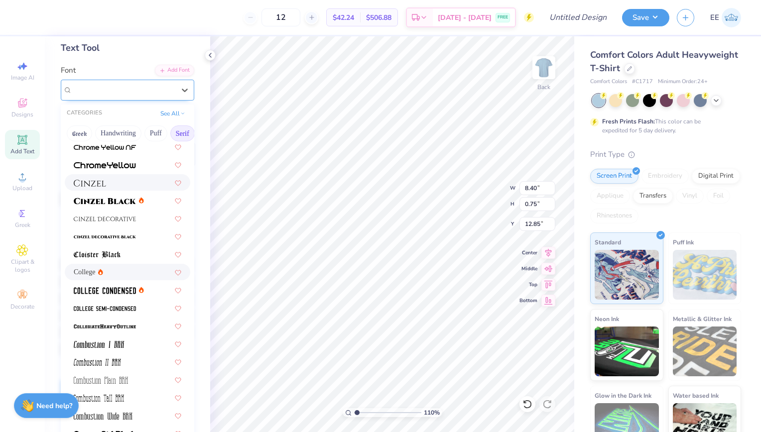
scroll to position [183, 0]
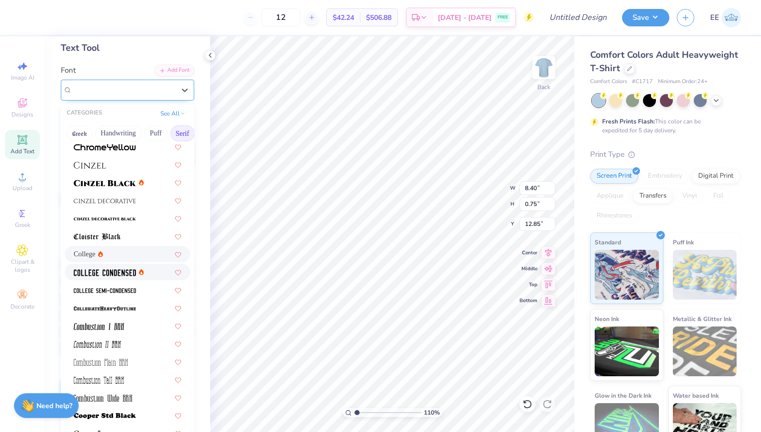
click at [136, 275] on img at bounding box center [105, 273] width 62 height 7
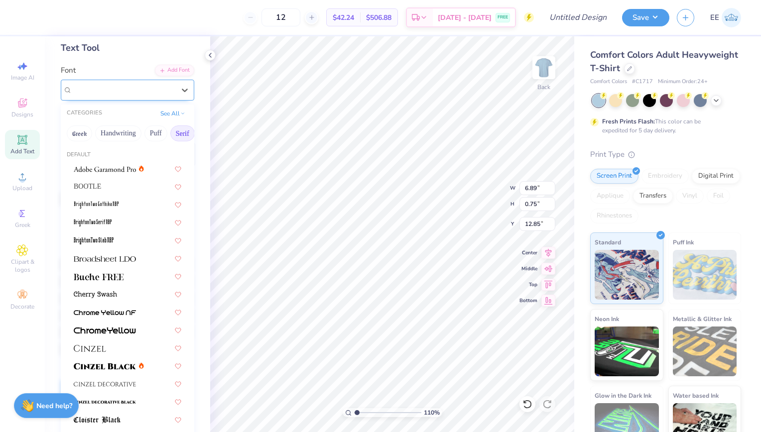
click at [176, 80] on div at bounding box center [185, 90] width 18 height 20
click at [161, 129] on button "Bold" at bounding box center [156, 134] width 24 height 16
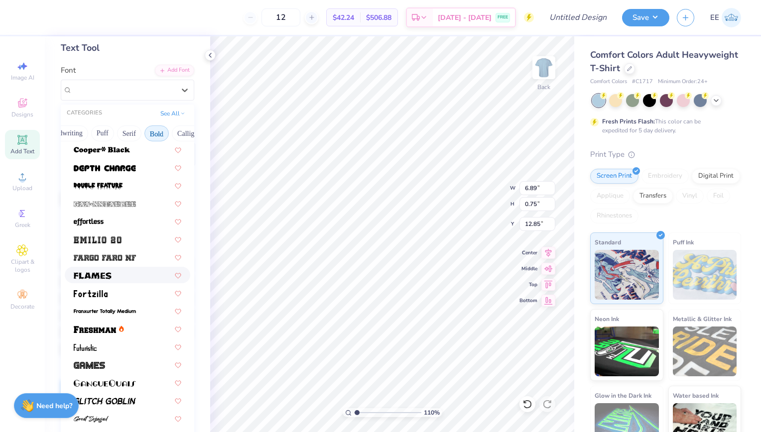
scroll to position [0, 0]
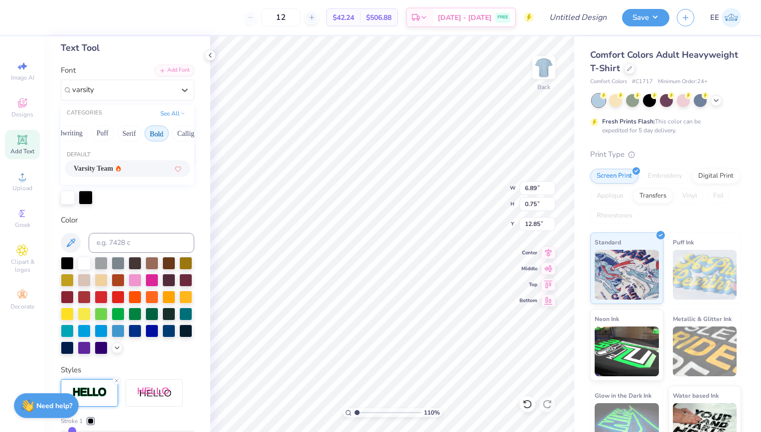
click at [133, 170] on div "Varsity Team" at bounding box center [128, 168] width 108 height 10
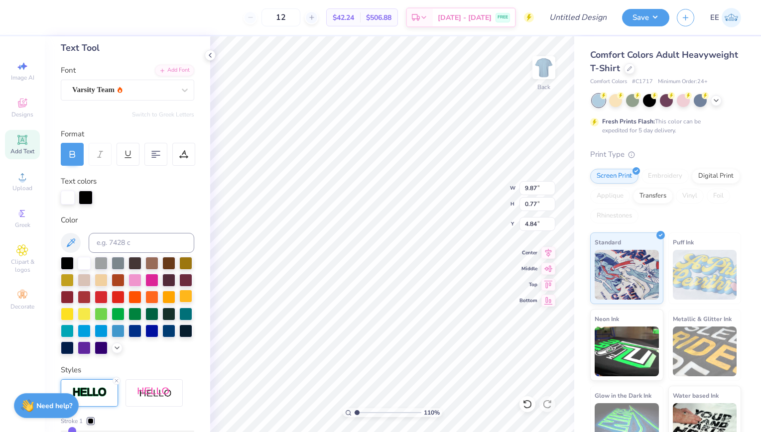
scroll to position [260, 0]
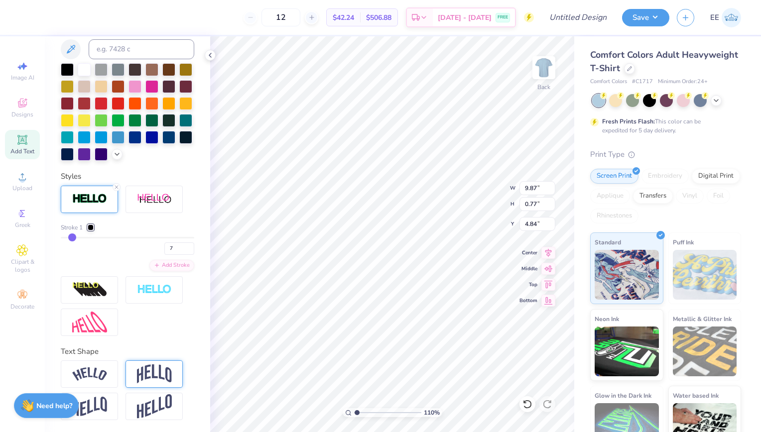
click at [97, 380] on img at bounding box center [89, 374] width 35 height 13
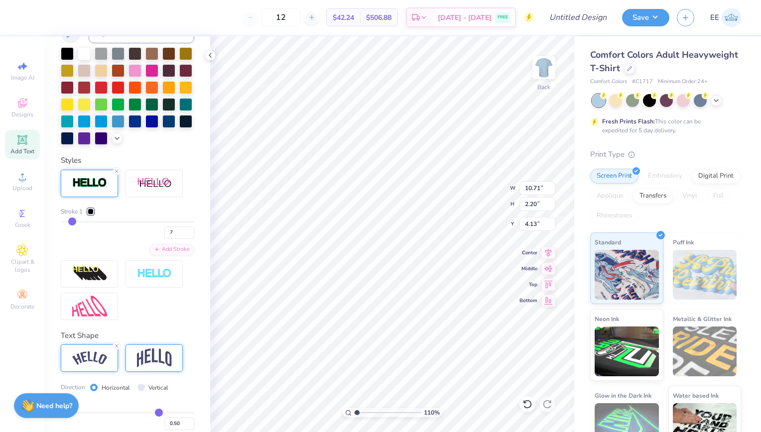
scroll to position [317, 0]
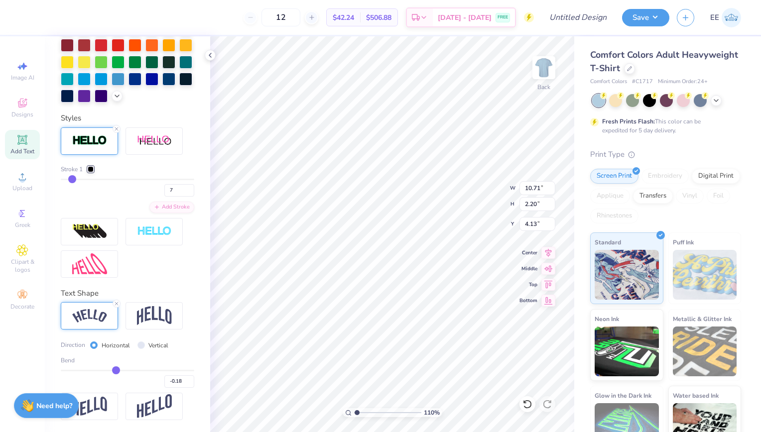
drag, startPoint x: 152, startPoint y: 369, endPoint x: 113, endPoint y: 372, distance: 39.5
click at [113, 372] on input "range" at bounding box center [128, 370] width 134 height 1
drag, startPoint x: 113, startPoint y: 372, endPoint x: 120, endPoint y: 373, distance: 6.6
click at [120, 372] on input "range" at bounding box center [128, 370] width 134 height 1
drag, startPoint x: 120, startPoint y: 373, endPoint x: 128, endPoint y: 374, distance: 8.0
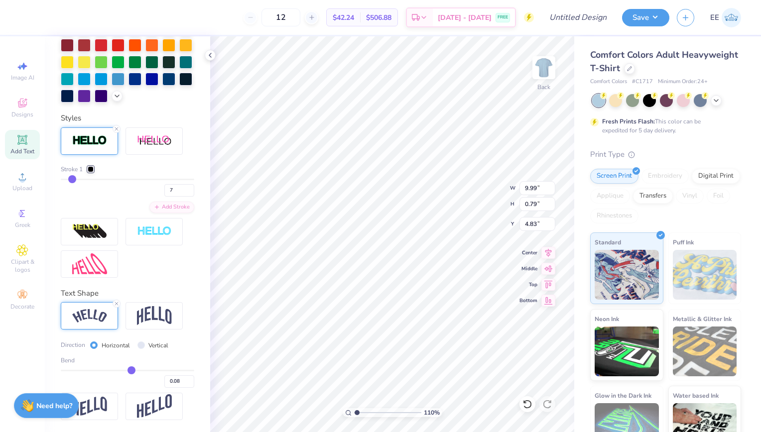
click at [128, 372] on input "range" at bounding box center [128, 370] width 134 height 1
drag, startPoint x: 128, startPoint y: 374, endPoint x: 136, endPoint y: 375, distance: 8.0
click at [136, 372] on input "range" at bounding box center [128, 370] width 134 height 1
click at [143, 372] on input "range" at bounding box center [128, 370] width 134 height 1
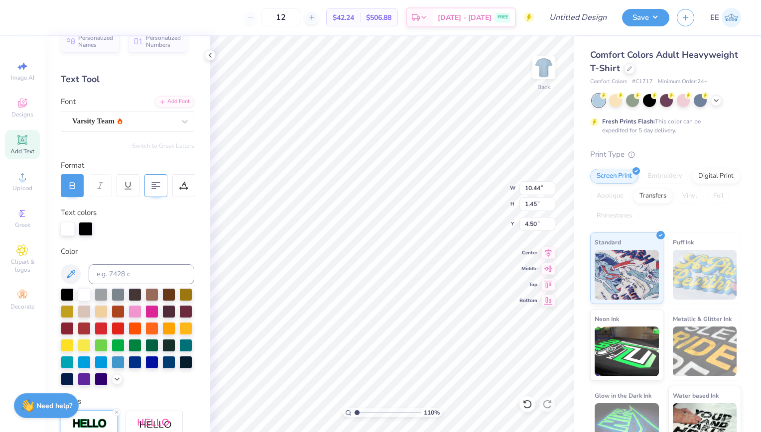
scroll to position [18, 0]
click at [159, 121] on div "Varsity Team" at bounding box center [123, 121] width 105 height 15
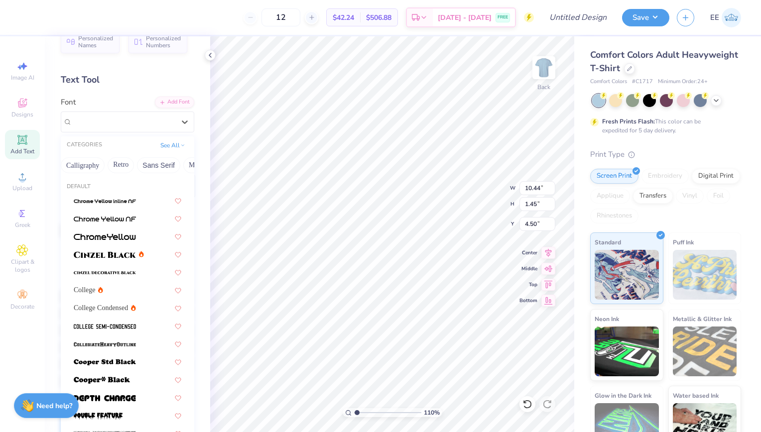
scroll to position [0, 177]
click at [116, 170] on button "Retro" at bounding box center [108, 165] width 26 height 16
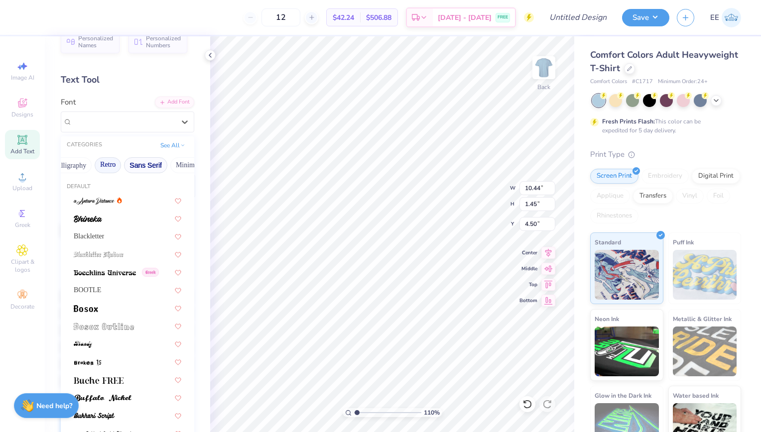
click at [137, 161] on button "Sans Serif" at bounding box center [145, 165] width 43 height 16
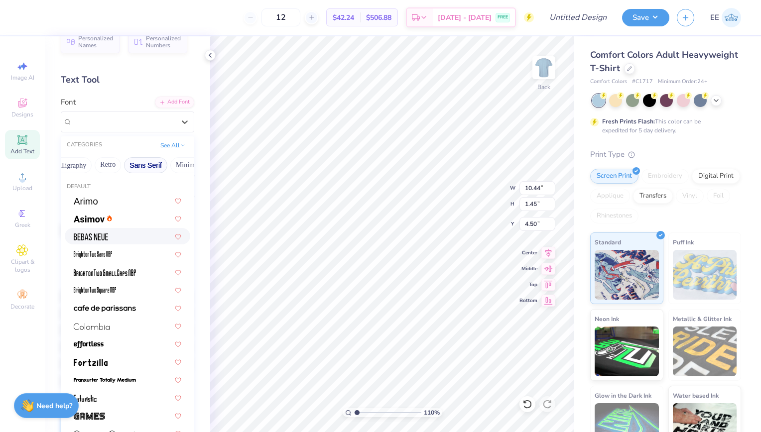
click at [121, 233] on div at bounding box center [128, 236] width 108 height 10
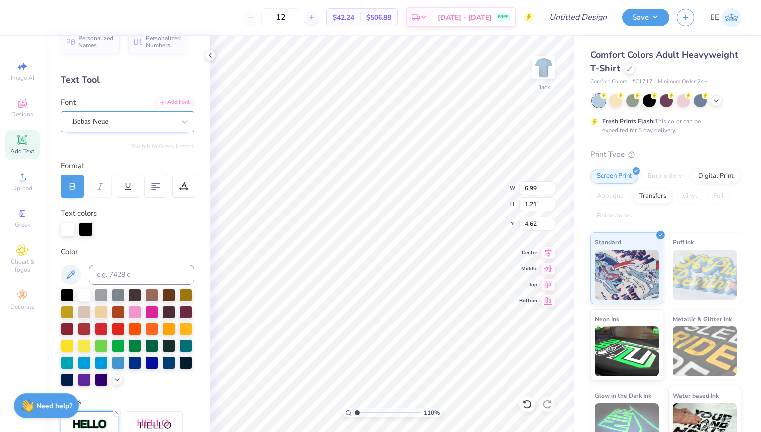
click at [133, 121] on div "Bebas Neue" at bounding box center [123, 121] width 105 height 15
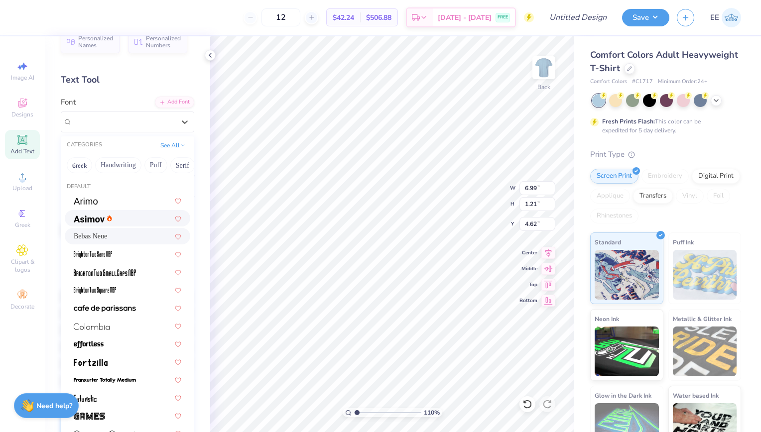
click at [125, 215] on div at bounding box center [128, 218] width 108 height 10
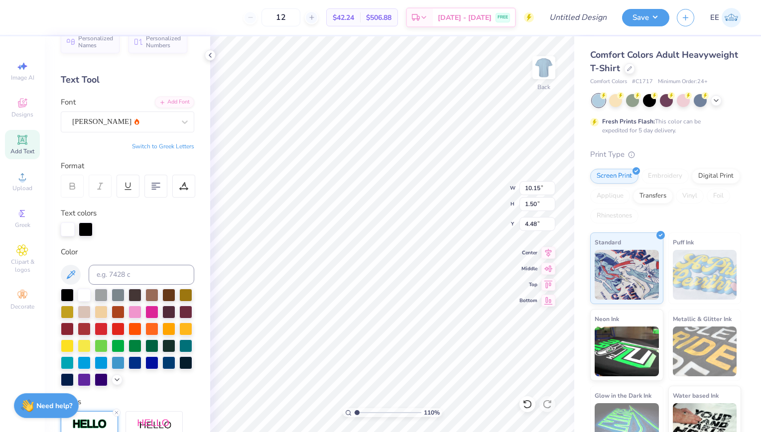
scroll to position [0, 0]
